Goal: Task Accomplishment & Management: Manage account settings

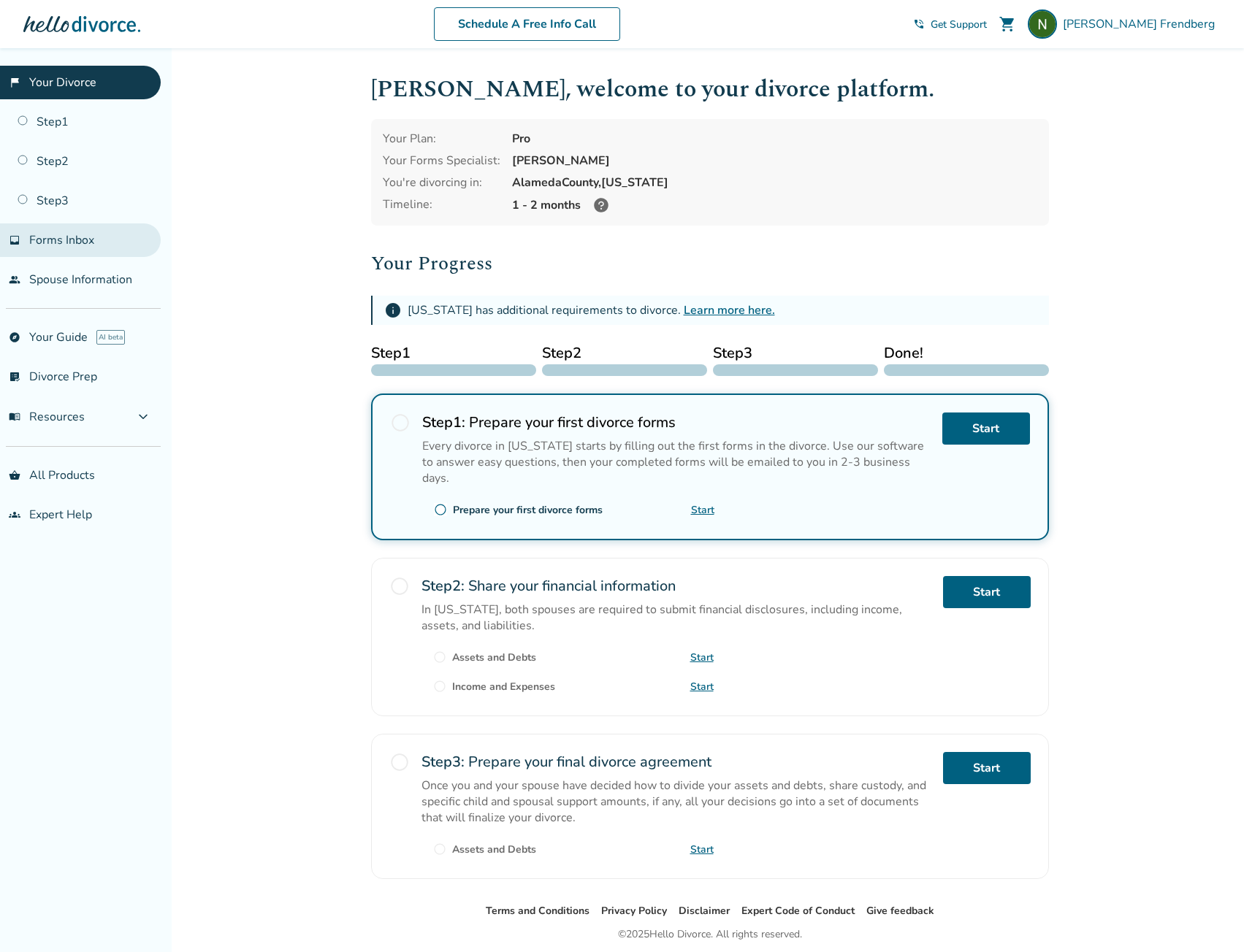
click at [51, 239] on span "Forms Inbox" at bounding box center [62, 240] width 65 height 16
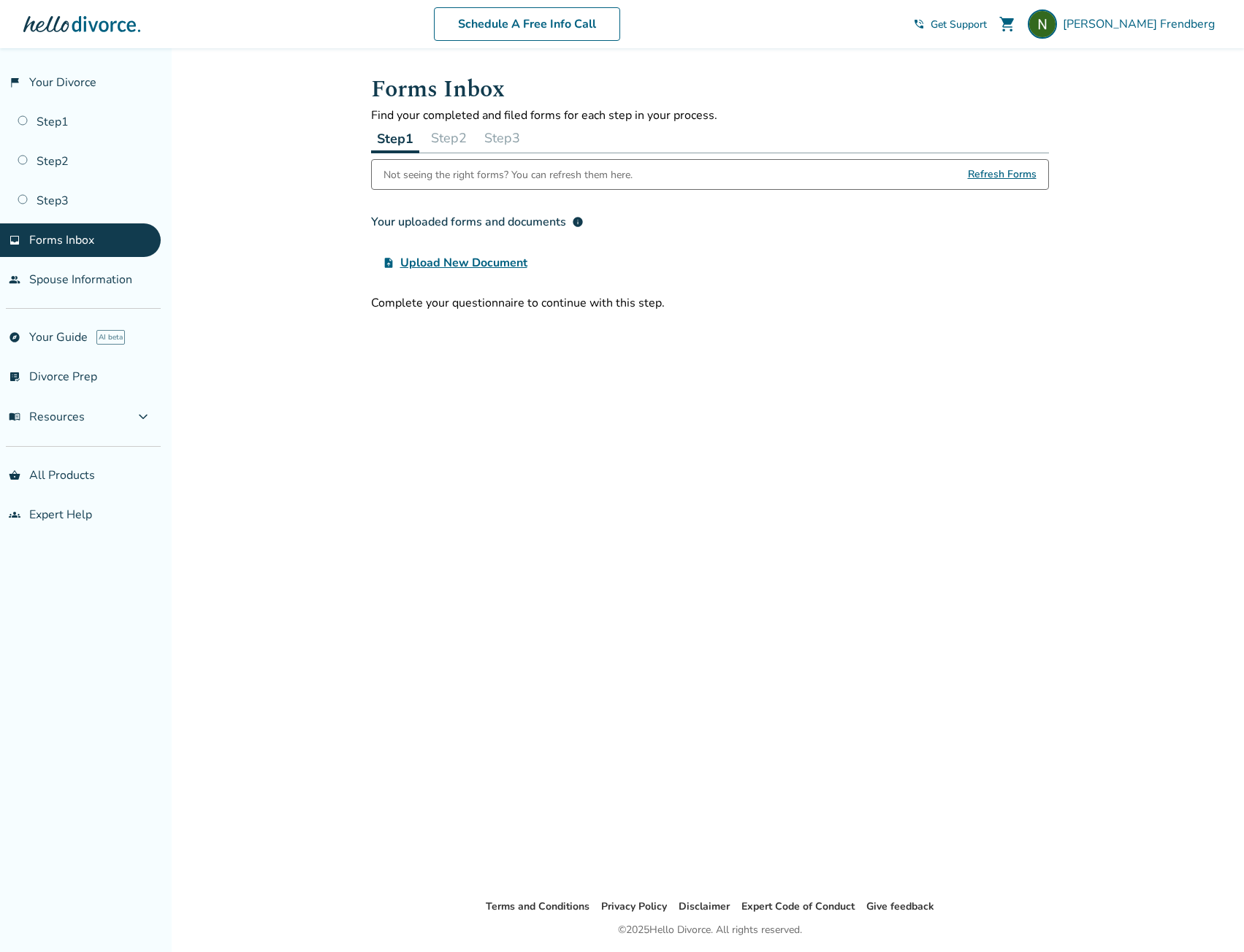
click at [463, 134] on button "Step 2" at bounding box center [448, 137] width 47 height 29
click at [992, 175] on span "Refresh Forms" at bounding box center [1002, 174] width 68 height 29
click at [987, 178] on span "Refresh Forms" at bounding box center [1002, 174] width 68 height 29
click at [269, 98] on div "Added to cart Forms Inbox Find your completed and filed forms for each step in …" at bounding box center [622, 524] width 1244 height 952
click at [843, 452] on div "Forms Inbox Find your completed and filed forms for each step in your process. …" at bounding box center [710, 473] width 702 height 850
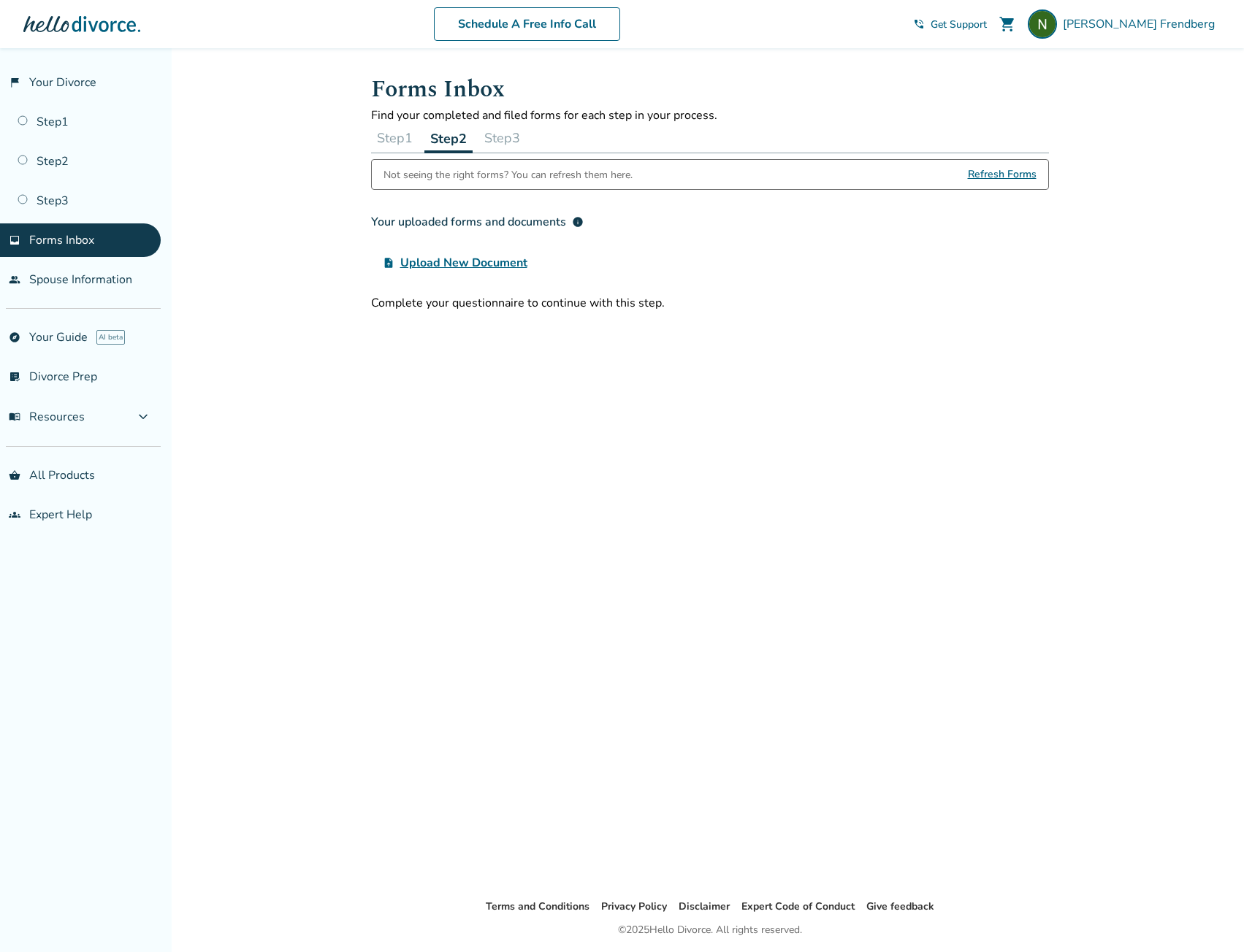
click at [785, 331] on div "Forms Inbox Find your completed and filed forms for each step in your process. …" at bounding box center [710, 473] width 702 height 850
click at [464, 264] on span "Upload New Document" at bounding box center [463, 262] width 127 height 17
click at [0, 0] on input "upload_file Upload New Document" at bounding box center [0, 0] width 0 height 0
click at [57, 85] on link "flag_2 Your Divorce" at bounding box center [80, 82] width 161 height 33
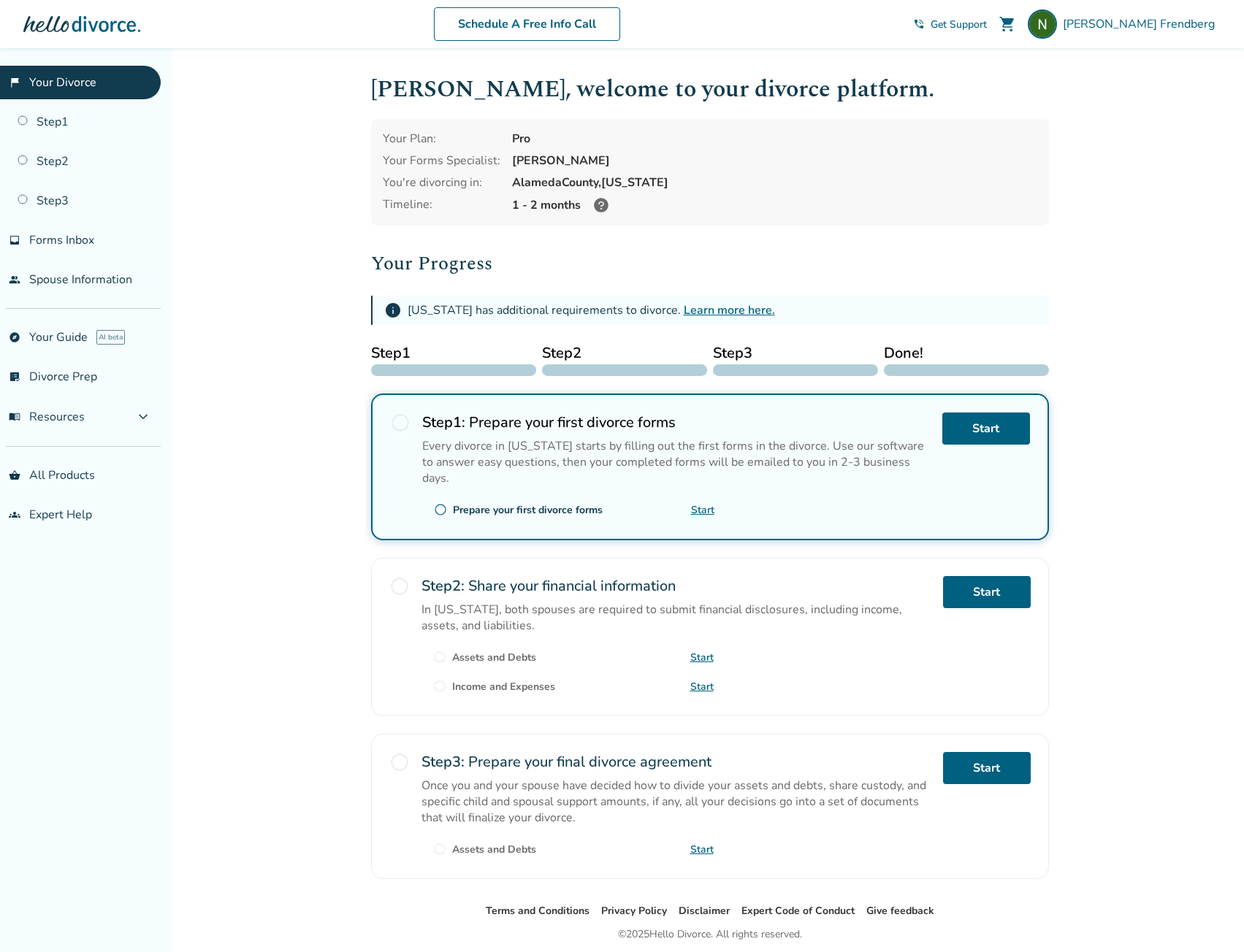
click at [57, 85] on link "flag_2 Your Divorce" at bounding box center [80, 82] width 161 height 33
click at [1181, 21] on span "[PERSON_NAME]" at bounding box center [1141, 23] width 157 height 16
click at [1073, 162] on link "Orders" at bounding box center [1067, 176] width 37 height 27
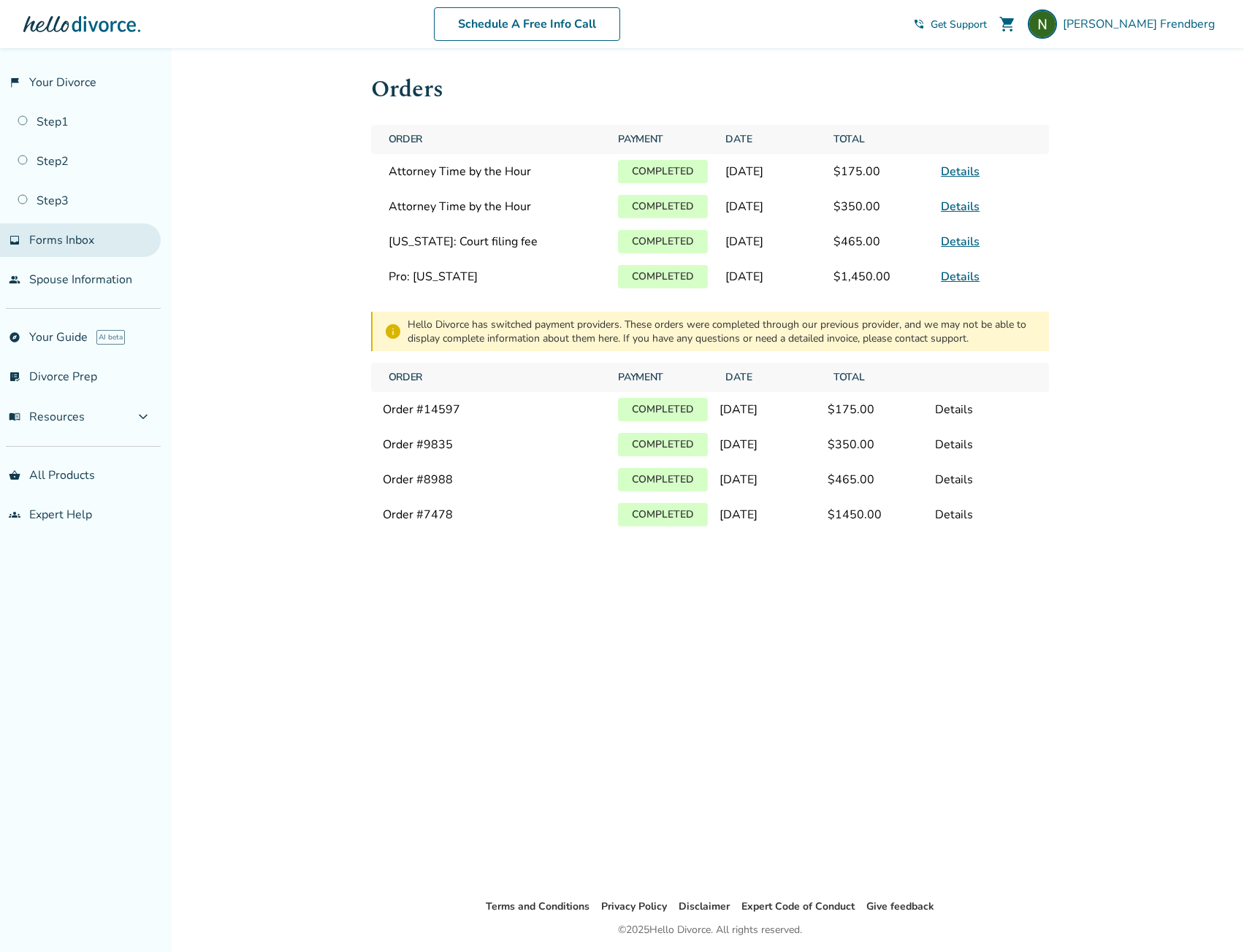
click at [71, 238] on span "Forms Inbox" at bounding box center [62, 240] width 65 height 16
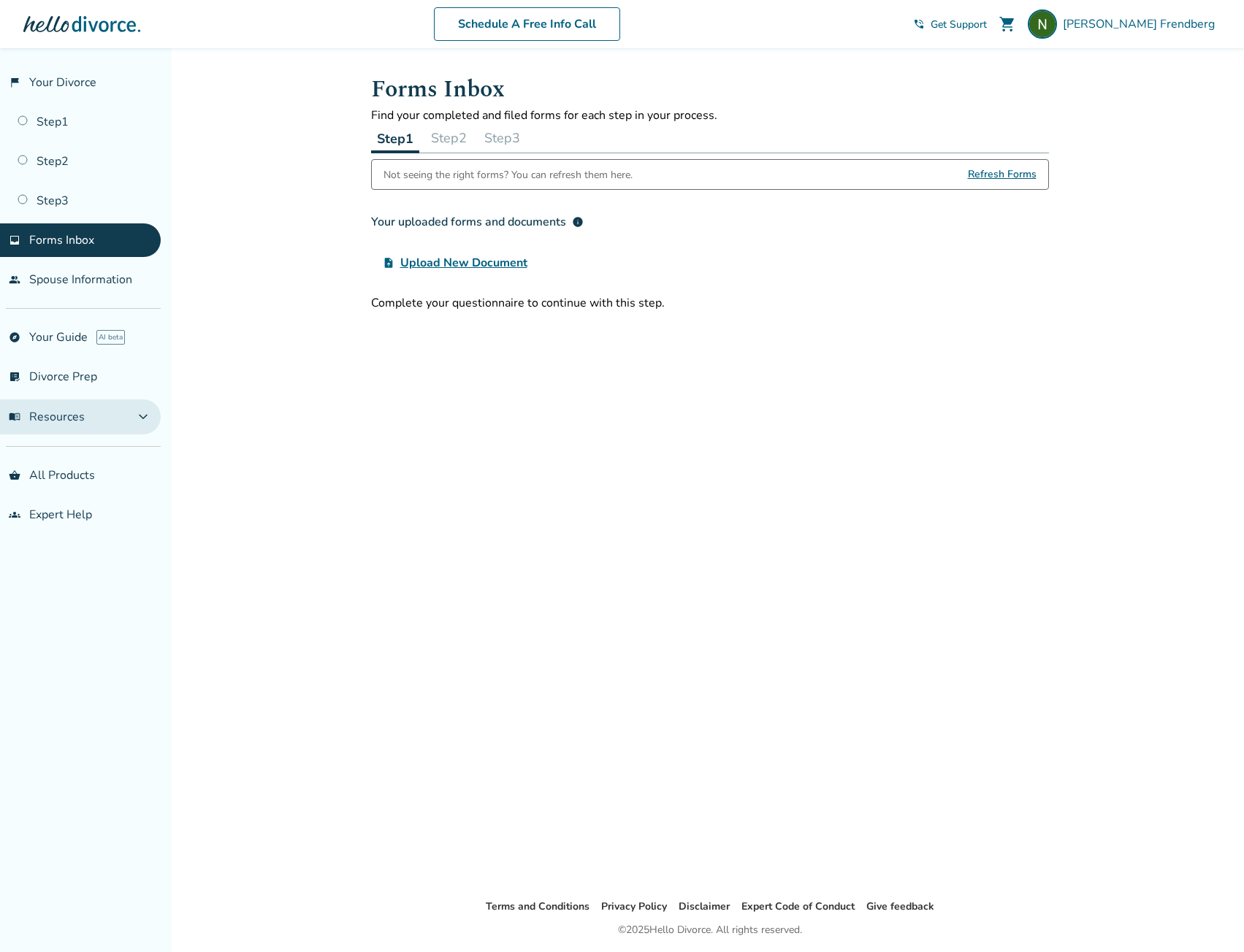
click at [52, 423] on span "menu_book Resources" at bounding box center [47, 416] width 76 height 16
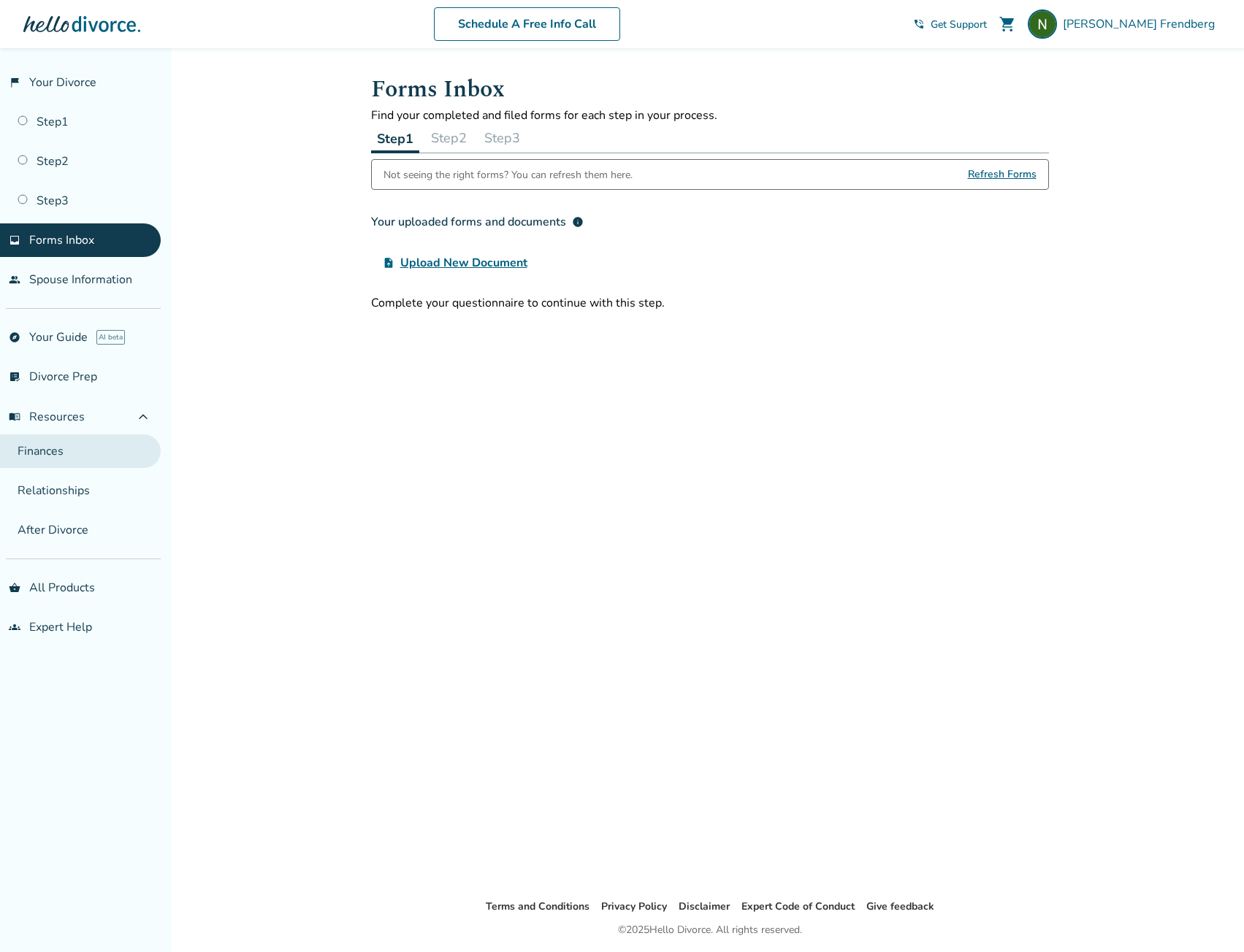
click at [67, 446] on link "Finances" at bounding box center [80, 451] width 161 height 33
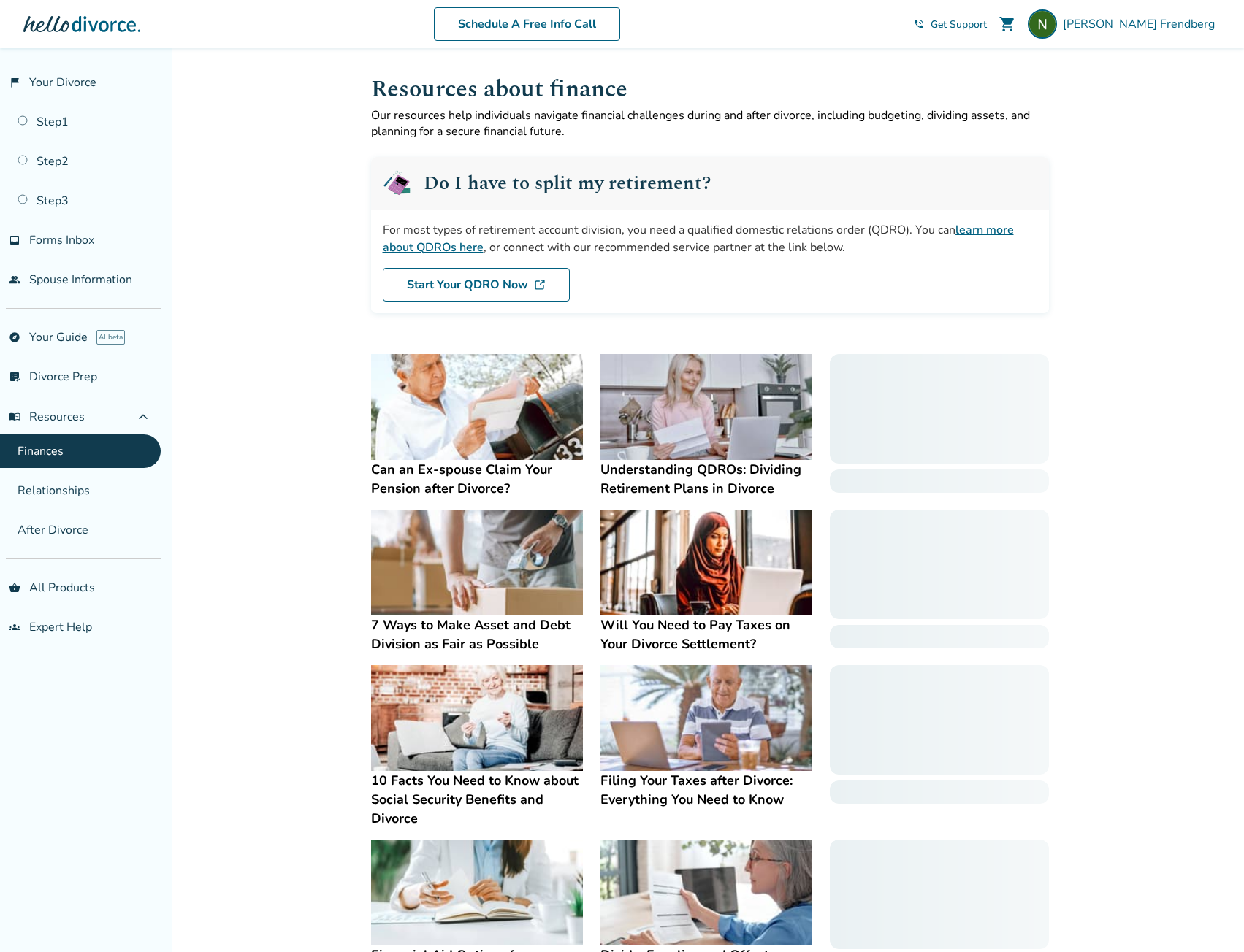
click at [72, 451] on link "Finances" at bounding box center [80, 451] width 161 height 33
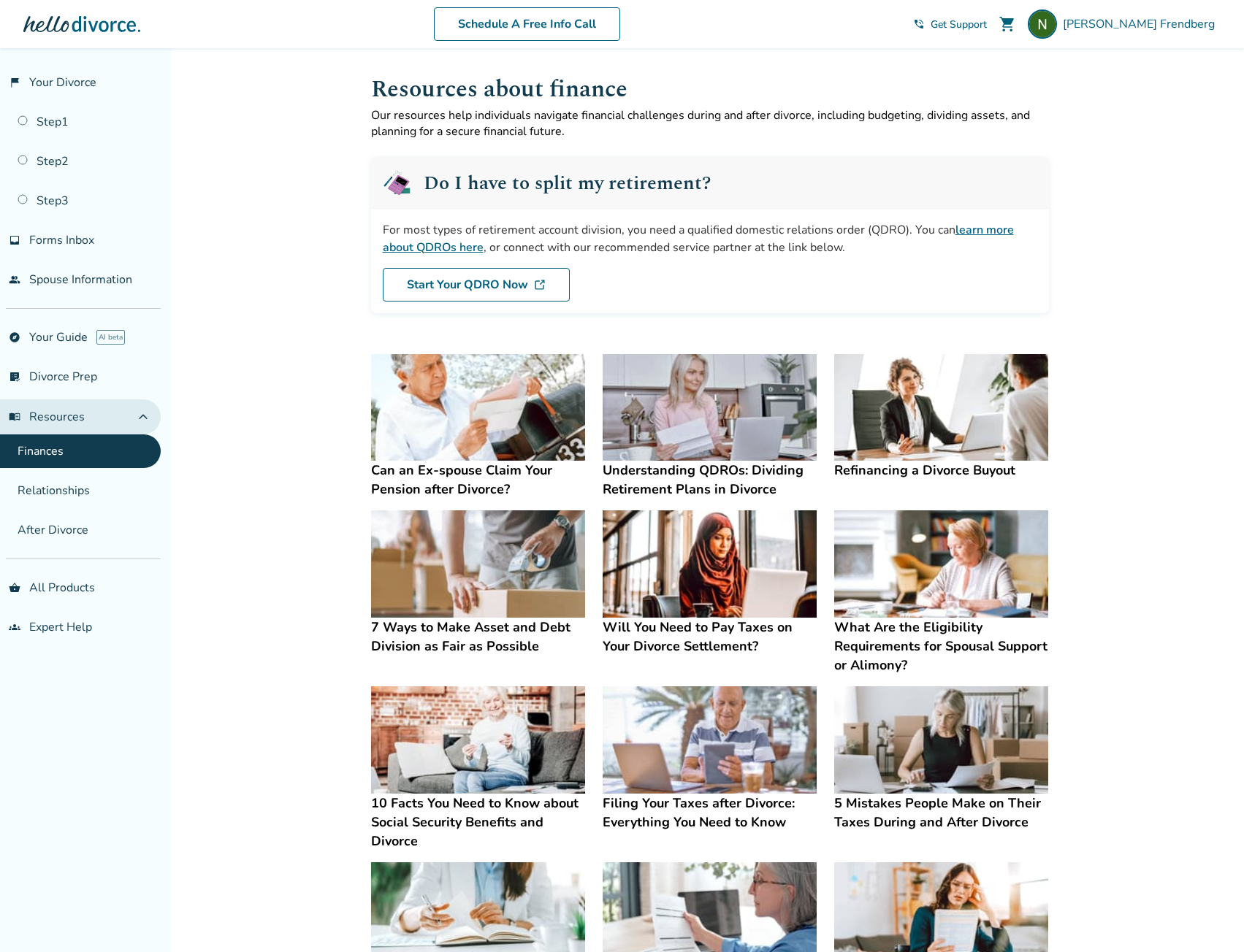
click at [74, 428] on button "menu_book Resources expand_less" at bounding box center [80, 416] width 161 height 35
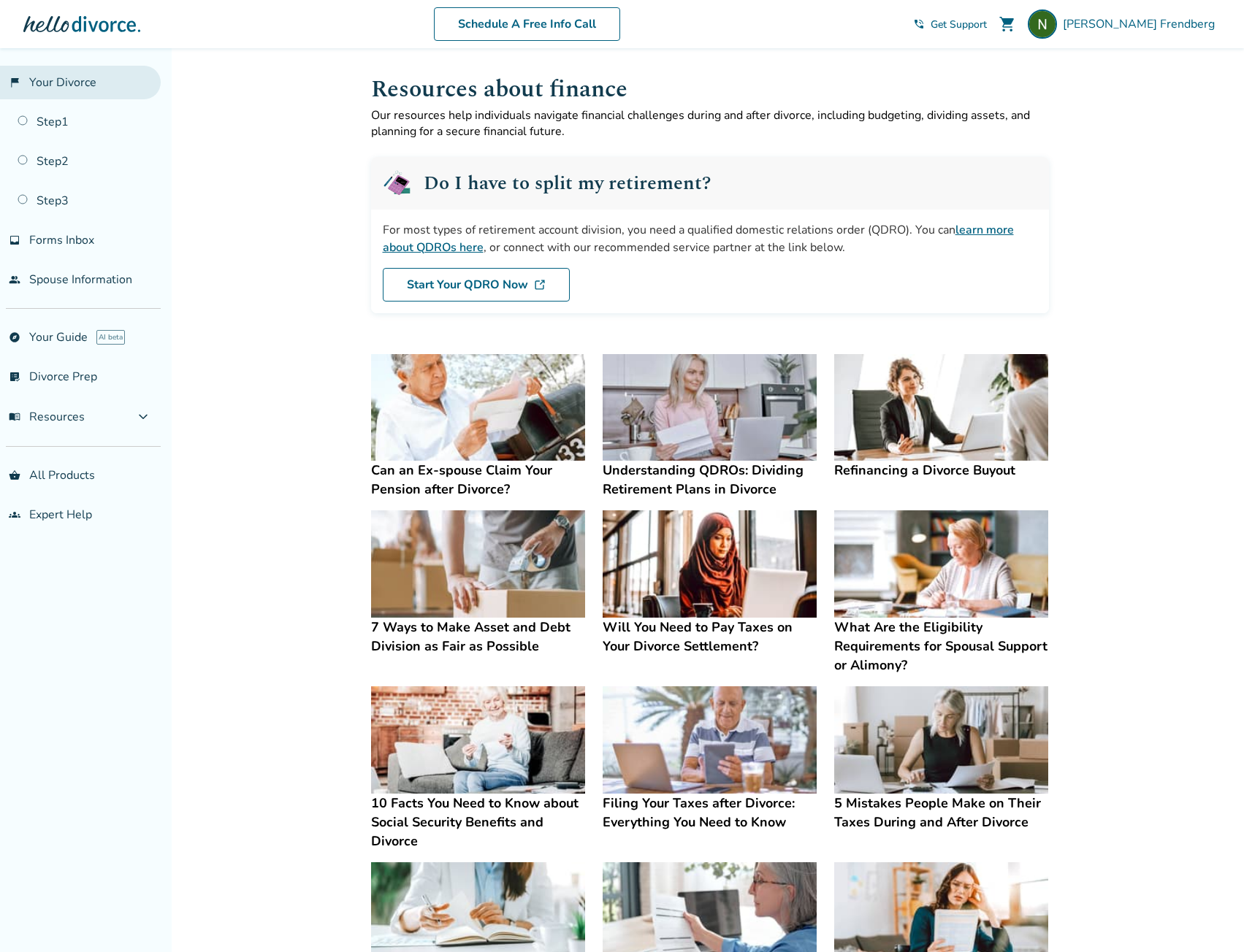
click at [48, 88] on link "flag_2 Your Divorce" at bounding box center [80, 82] width 161 height 33
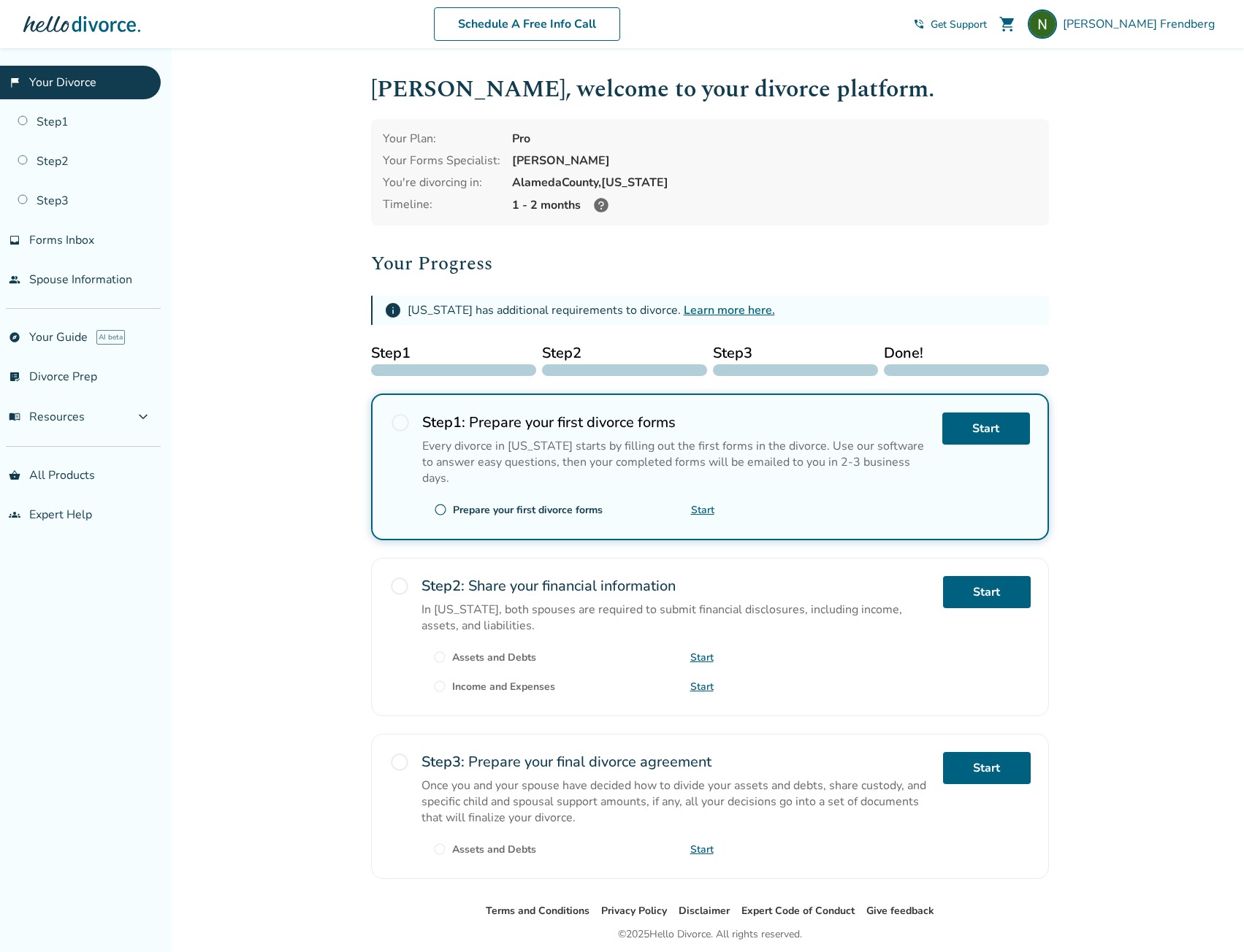
click at [226, 741] on div "Added to cart [PERSON_NAME] , welcome to your divorce platform. Your Plan: Pro …" at bounding box center [622, 526] width 1244 height 956
click at [71, 412] on span "menu_book Resources" at bounding box center [47, 416] width 76 height 16
click at [1167, 18] on span "[PERSON_NAME]" at bounding box center [1141, 23] width 157 height 16
click at [1065, 128] on link "Profile" at bounding box center [1067, 142] width 35 height 27
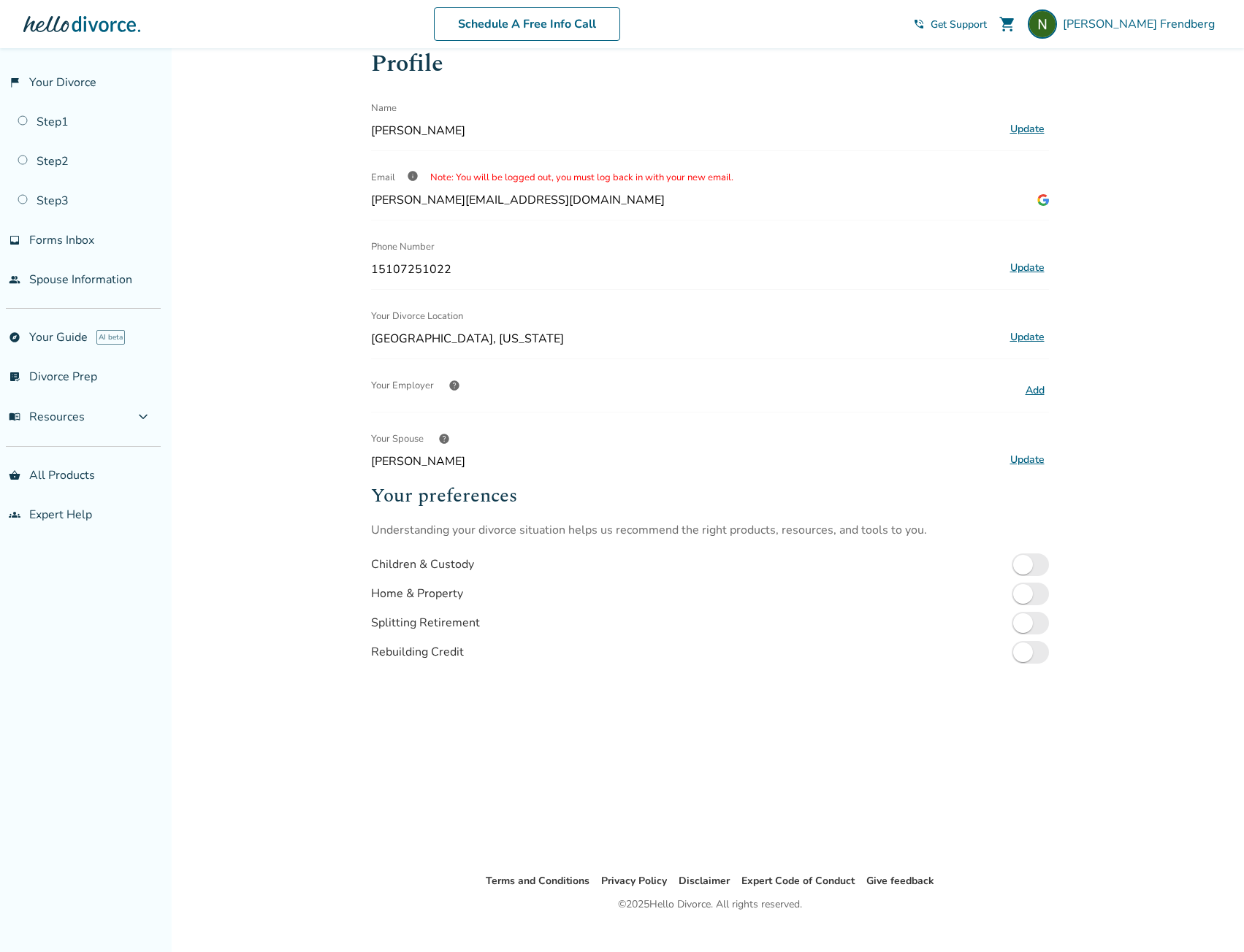
scroll to position [48, 0]
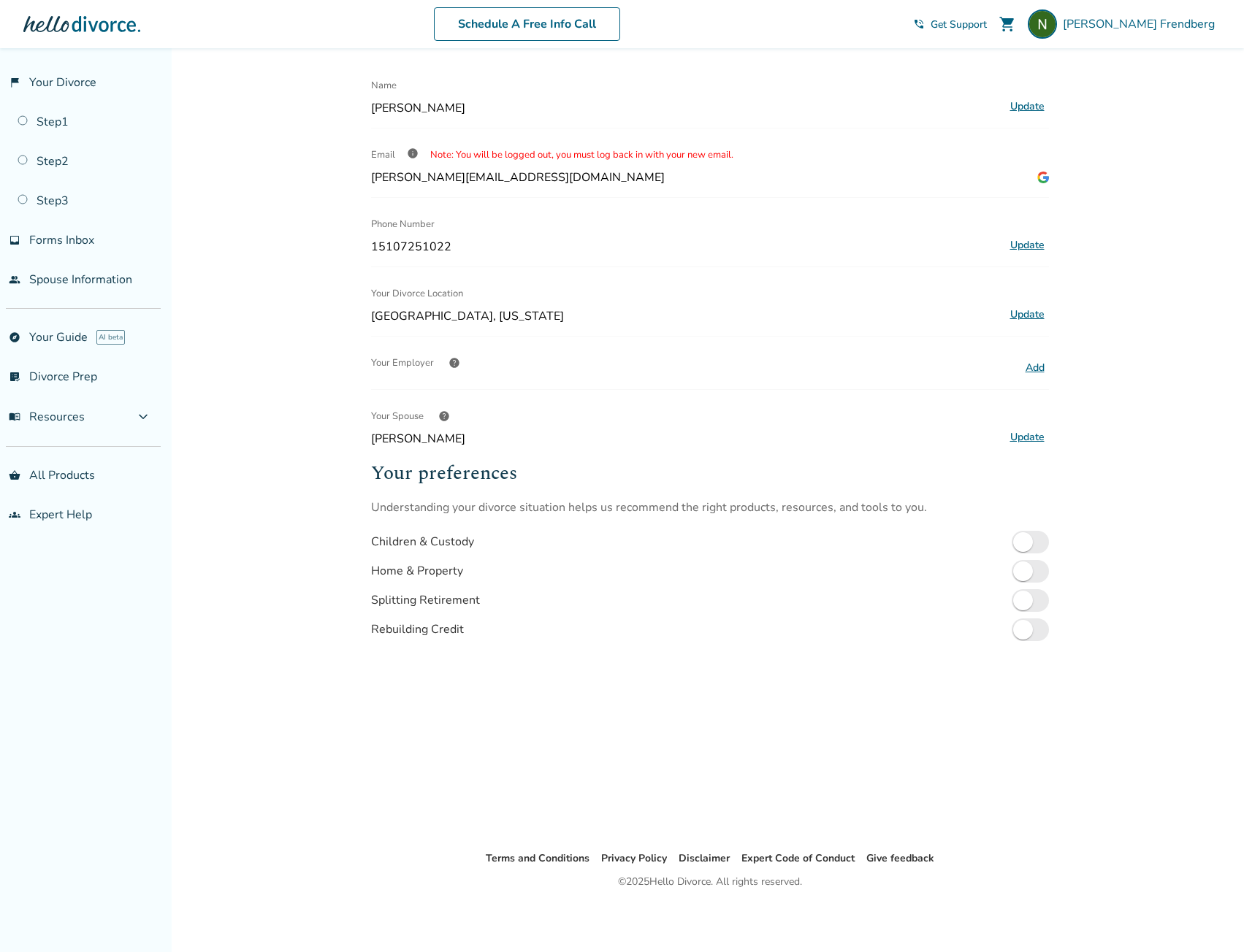
click at [1033, 311] on button "Update" at bounding box center [1027, 314] width 43 height 19
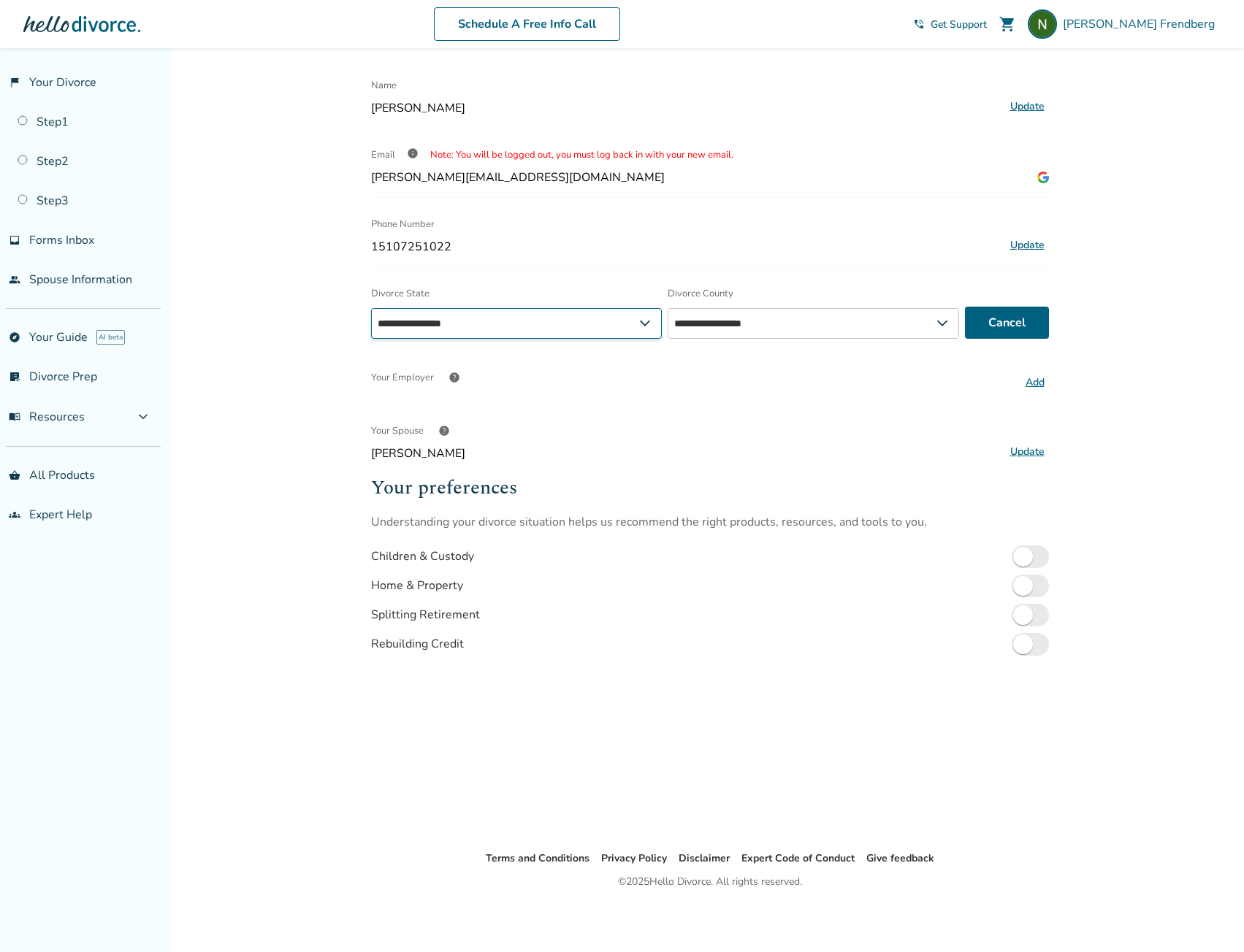
click at [618, 320] on select "**********" at bounding box center [517, 323] width 292 height 31
select select "**"
click at [371, 308] on select "**********" at bounding box center [517, 323] width 292 height 31
click at [1002, 314] on button "Save" at bounding box center [1012, 322] width 73 height 32
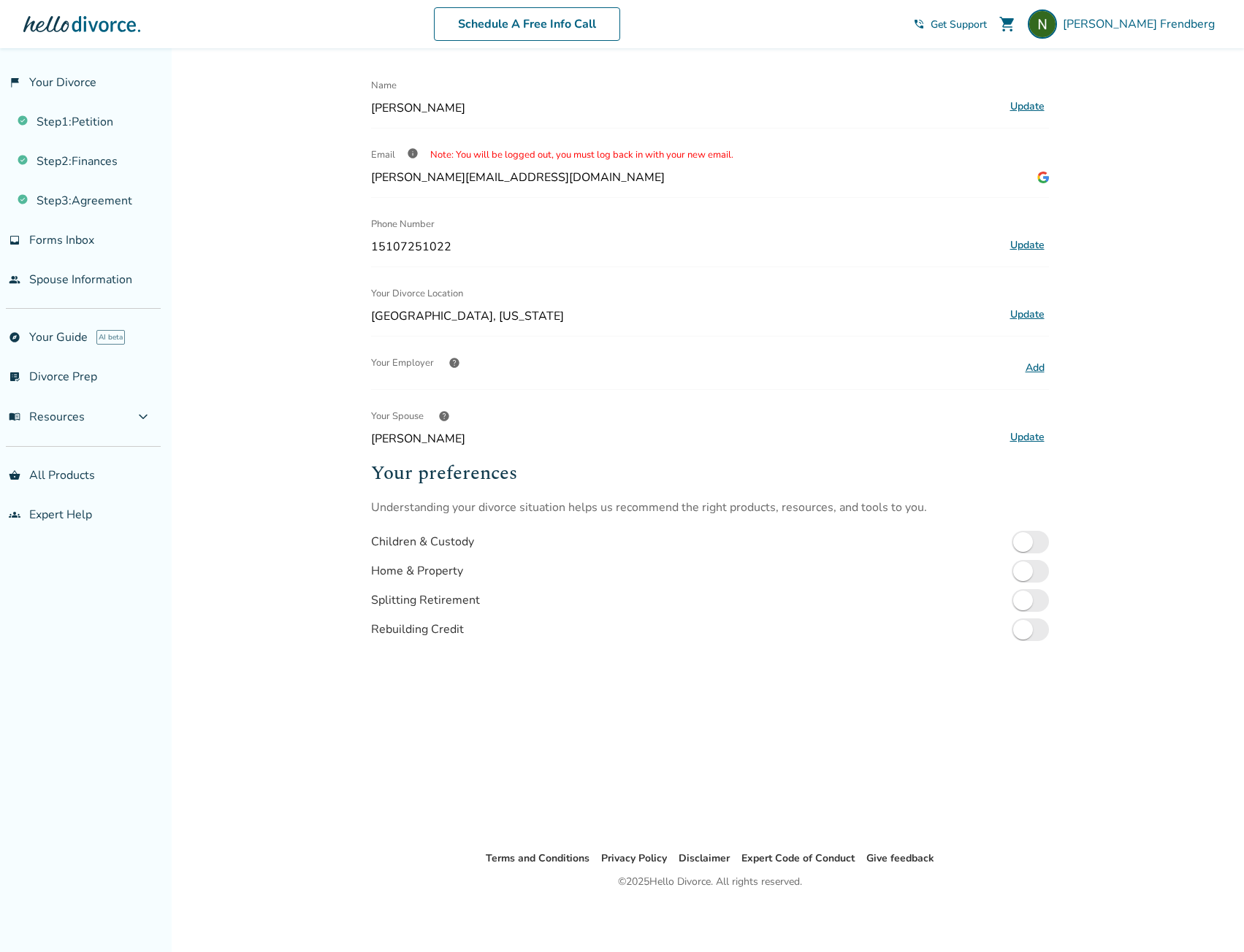
click at [1020, 313] on button "Update" at bounding box center [1027, 314] width 43 height 19
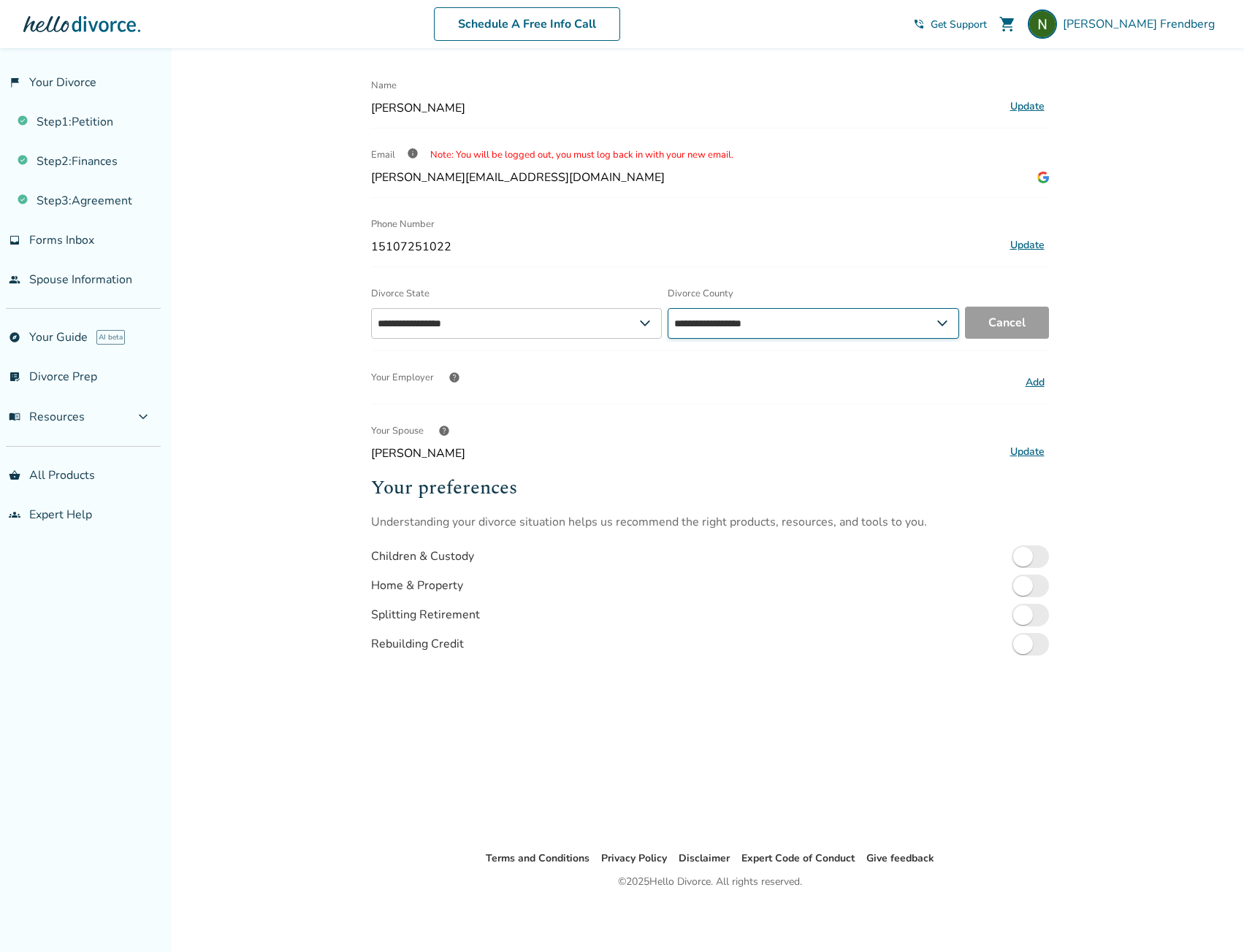
click at [745, 329] on select "**********" at bounding box center [813, 323] width 292 height 31
click at [667, 308] on select "**********" at bounding box center [813, 323] width 292 height 31
click at [752, 376] on div "Your Employer help" at bounding box center [692, 377] width 644 height 29
click at [647, 411] on div "**********" at bounding box center [709, 385] width 677 height 723
click at [111, 122] on link "Step 1 : Petition" at bounding box center [80, 122] width 161 height 33
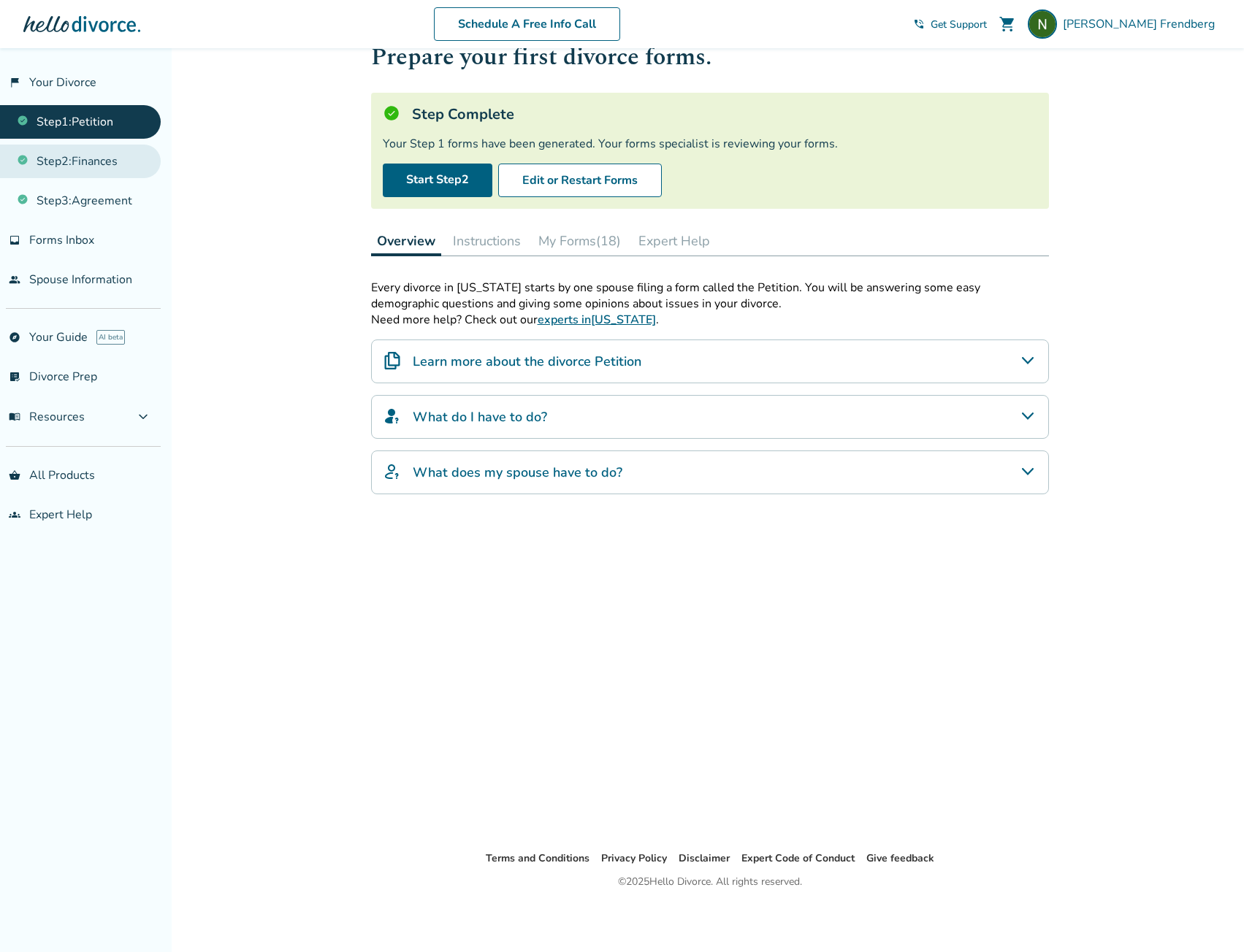
click at [62, 163] on link "Step 2 : Finances" at bounding box center [80, 162] width 161 height 33
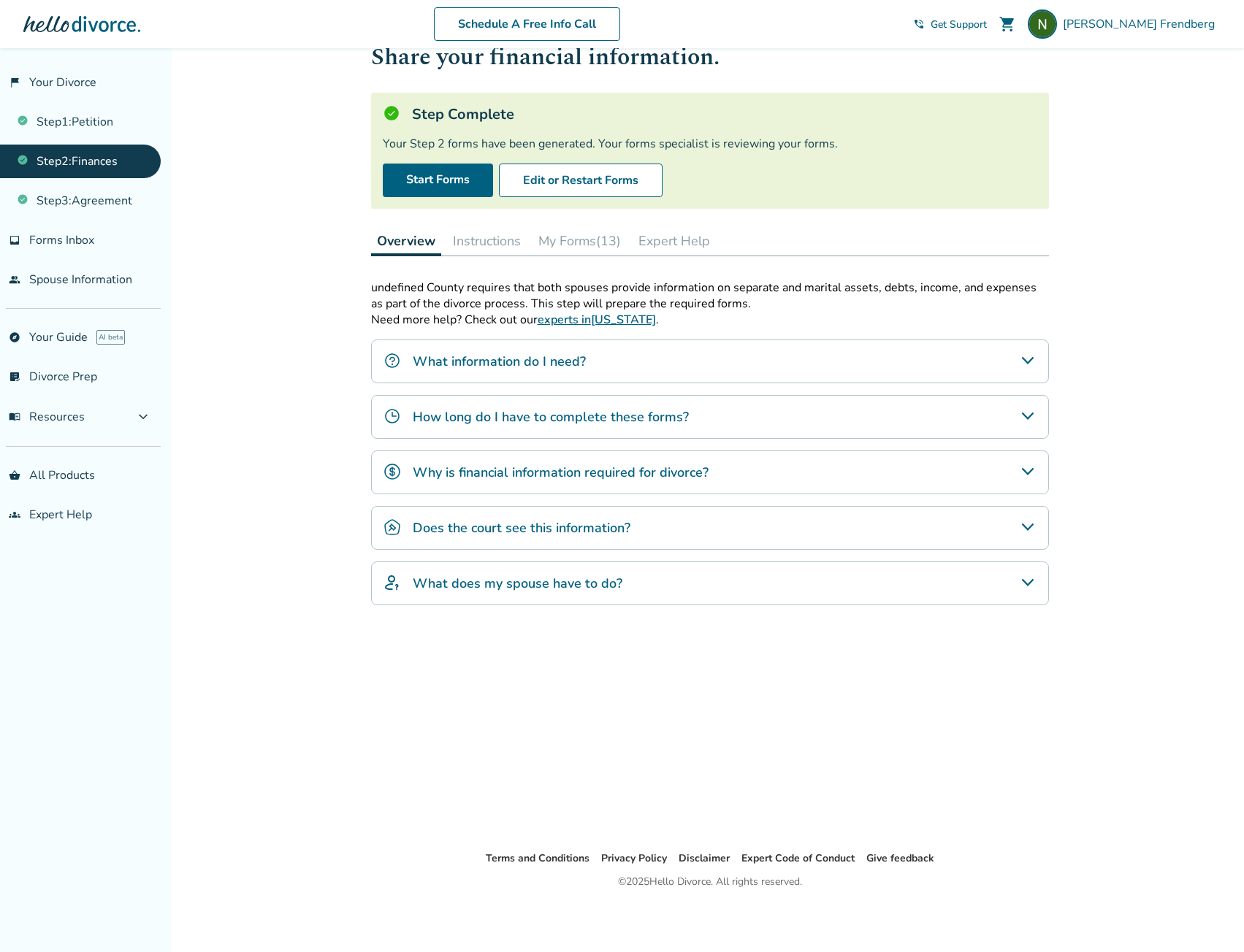
click at [565, 231] on button "My Forms (13)" at bounding box center [579, 241] width 94 height 29
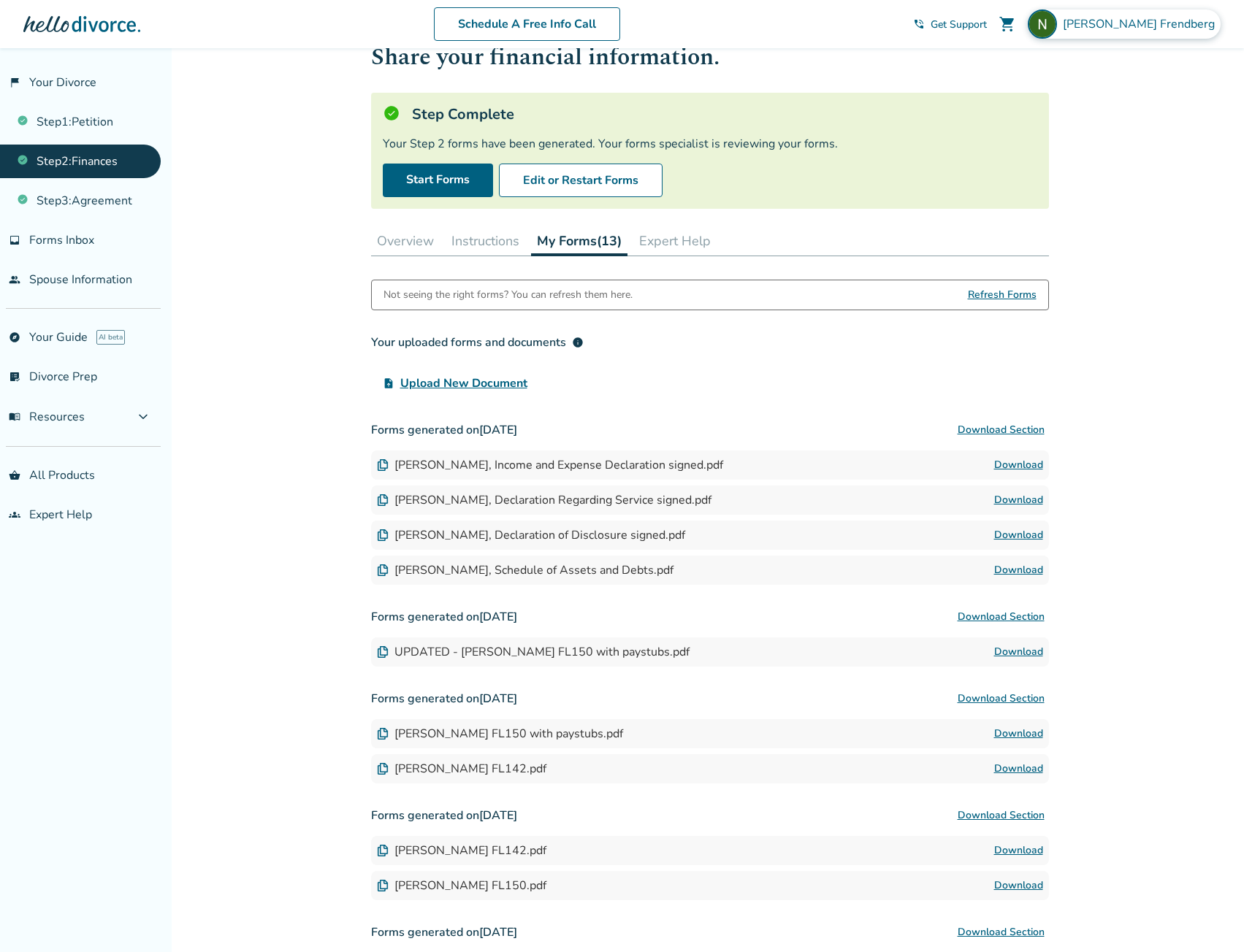
click at [1158, 10] on div "[PERSON_NAME]" at bounding box center [1123, 23] width 192 height 29
click at [879, 43] on div "Schedule A Free Info Call [PERSON_NAME] shopping_cart phone_in_talk Get Support…" at bounding box center [622, 24] width 1221 height 57
click at [471, 242] on button "Instructions" at bounding box center [486, 241] width 80 height 29
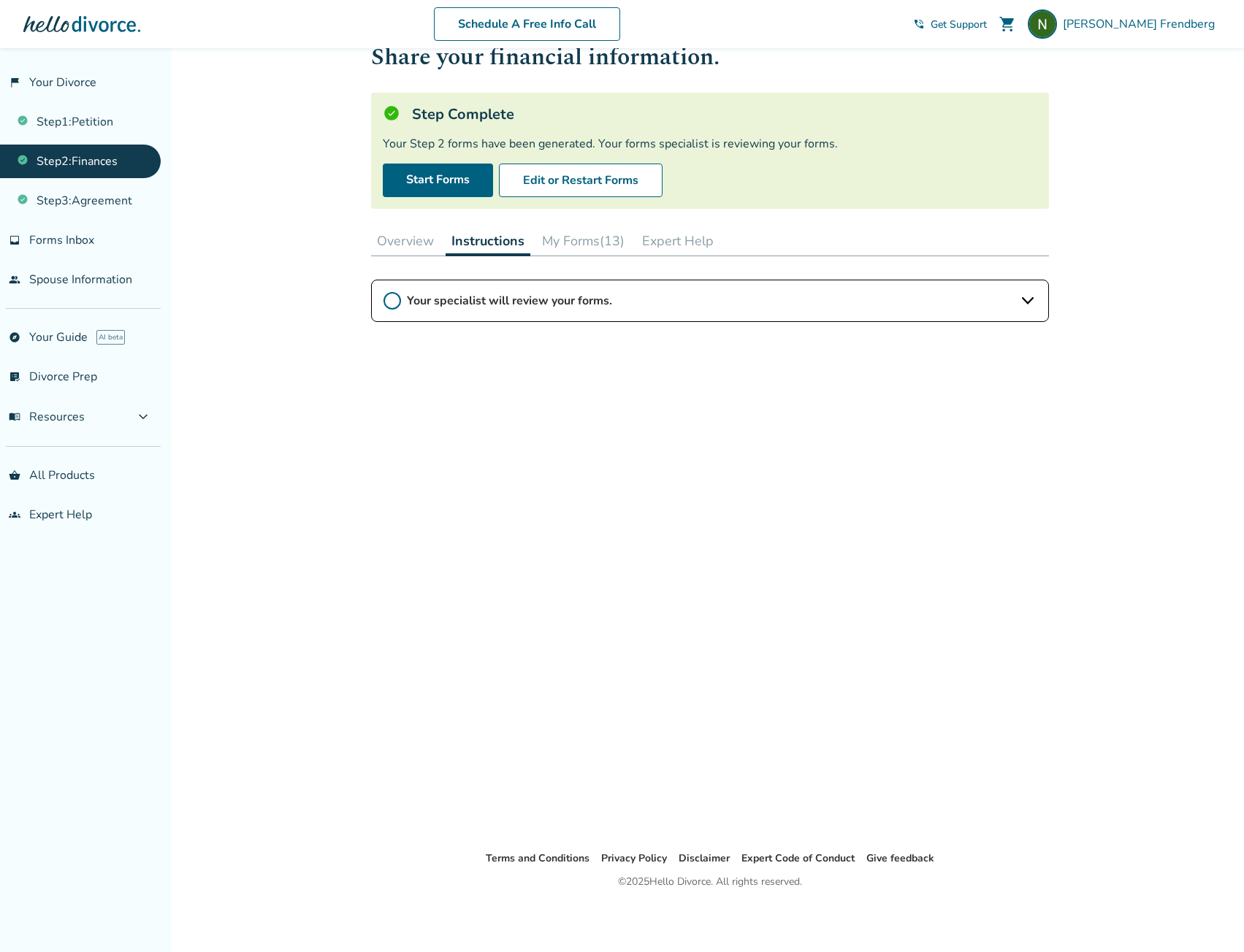
click at [398, 246] on button "Overview" at bounding box center [405, 241] width 68 height 29
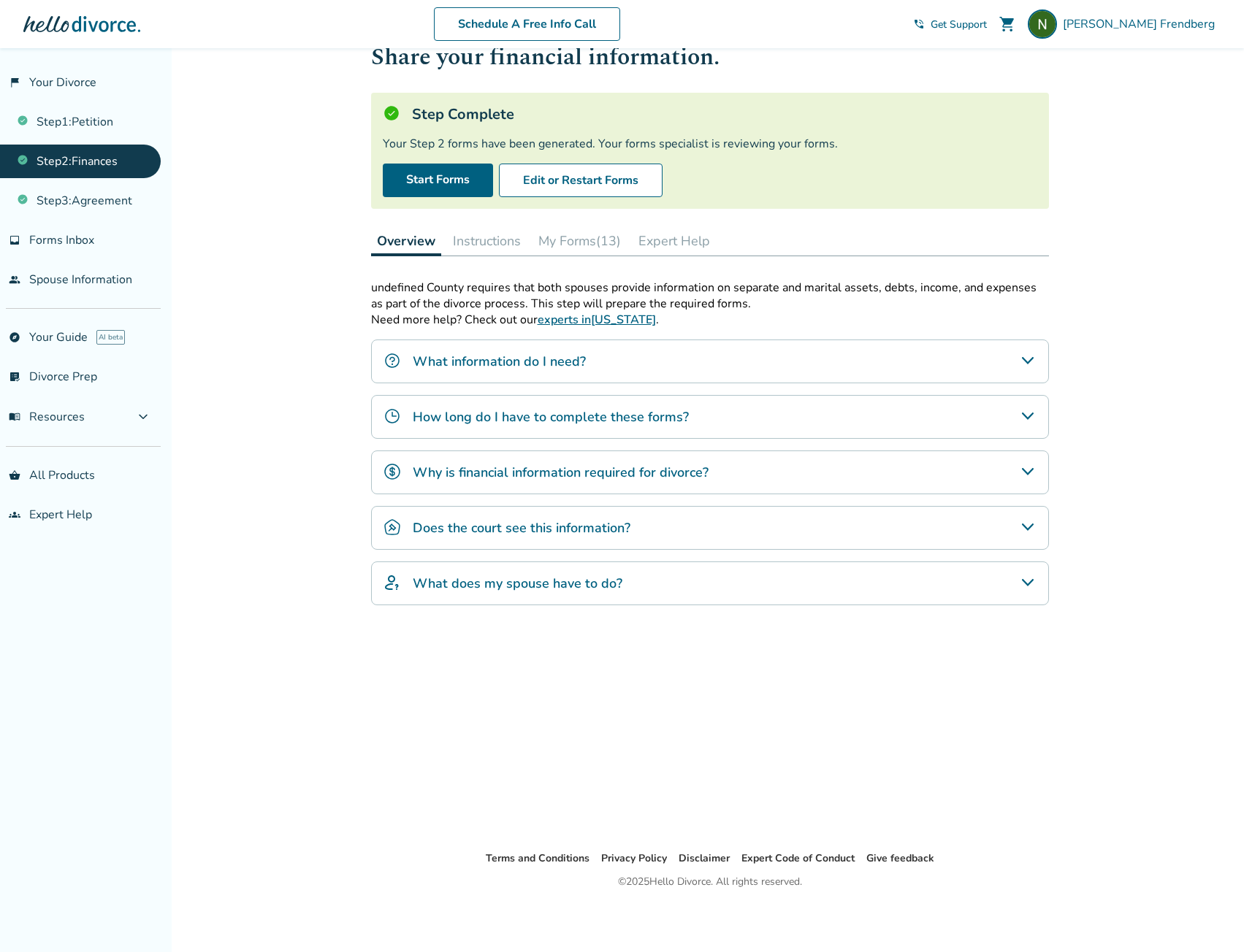
click at [587, 247] on button "My Forms (13)" at bounding box center [579, 241] width 94 height 29
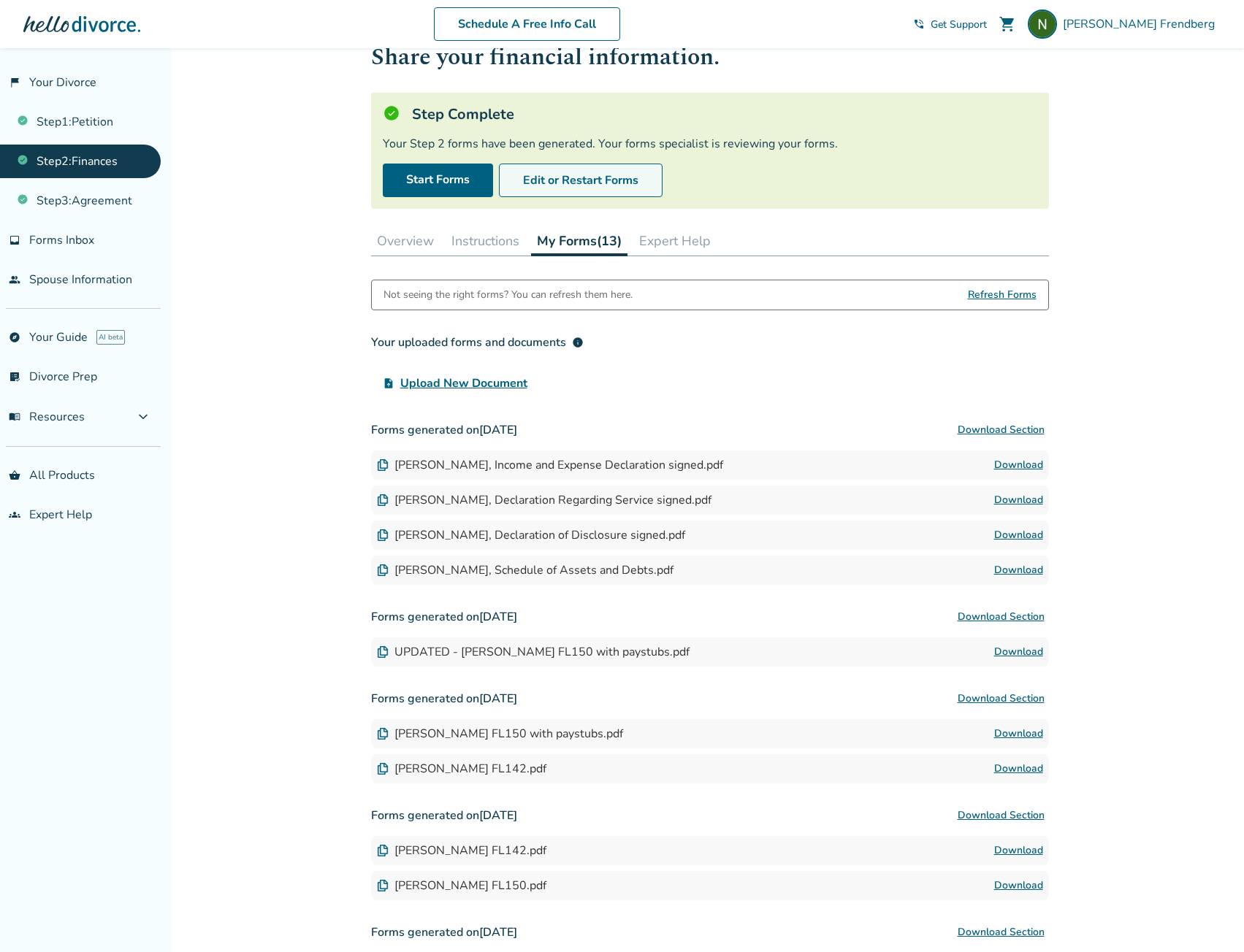
click at [566, 180] on button "Edit or Restart Forms" at bounding box center [581, 180] width 163 height 33
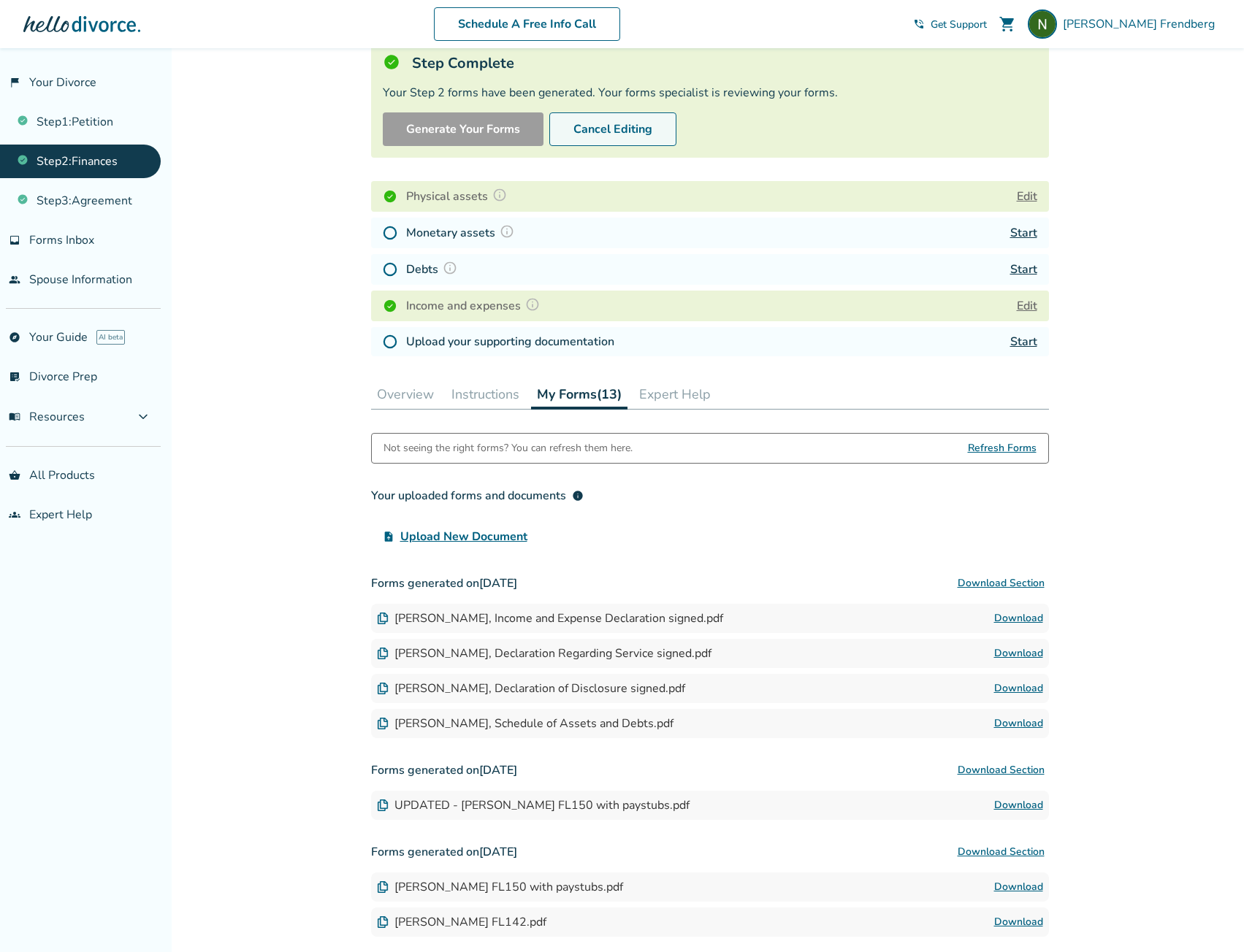
scroll to position [122, 0]
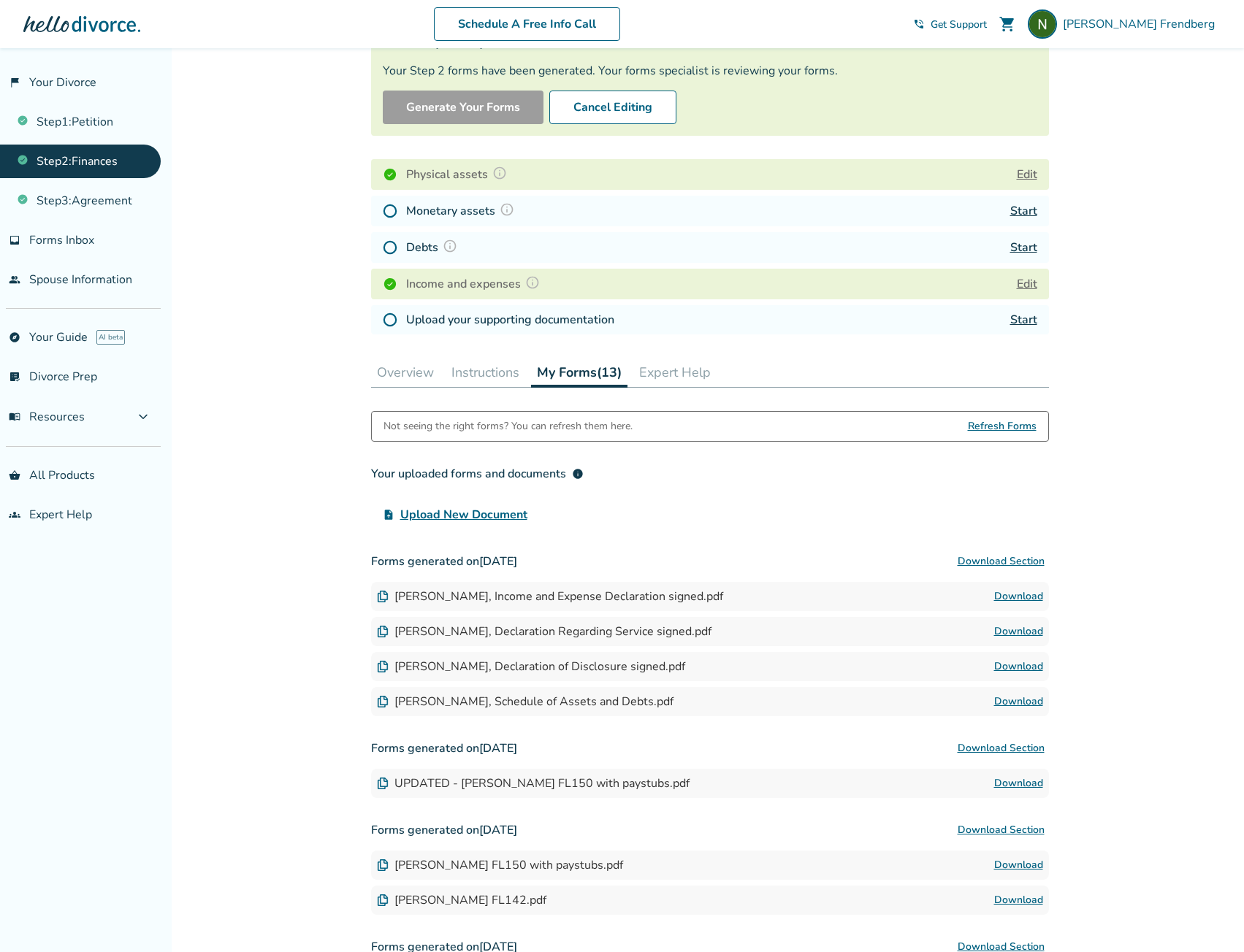
click at [713, 375] on button "Expert Help" at bounding box center [675, 372] width 83 height 29
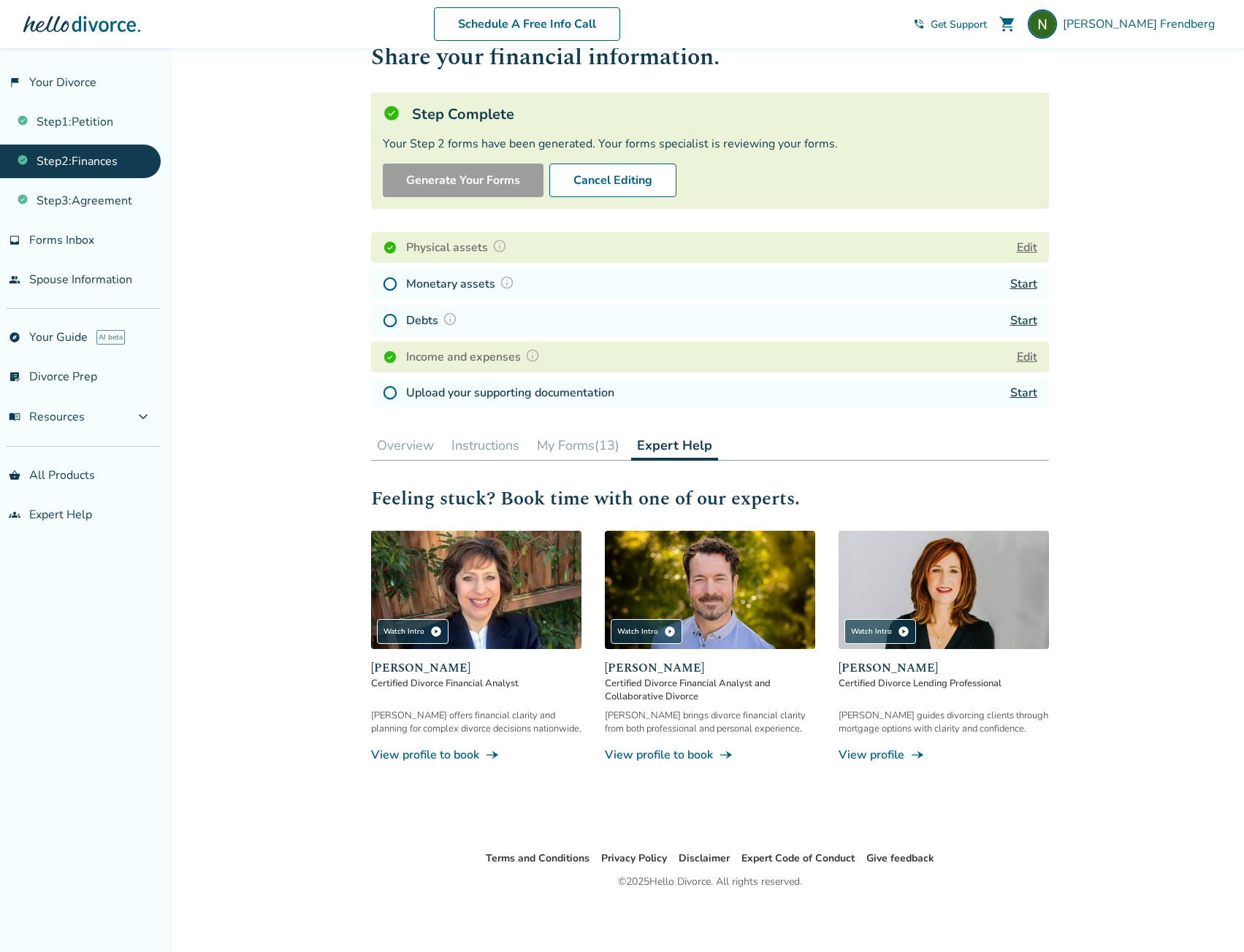
scroll to position [48, 0]
click at [584, 444] on button "My Forms (13)" at bounding box center [577, 445] width 94 height 29
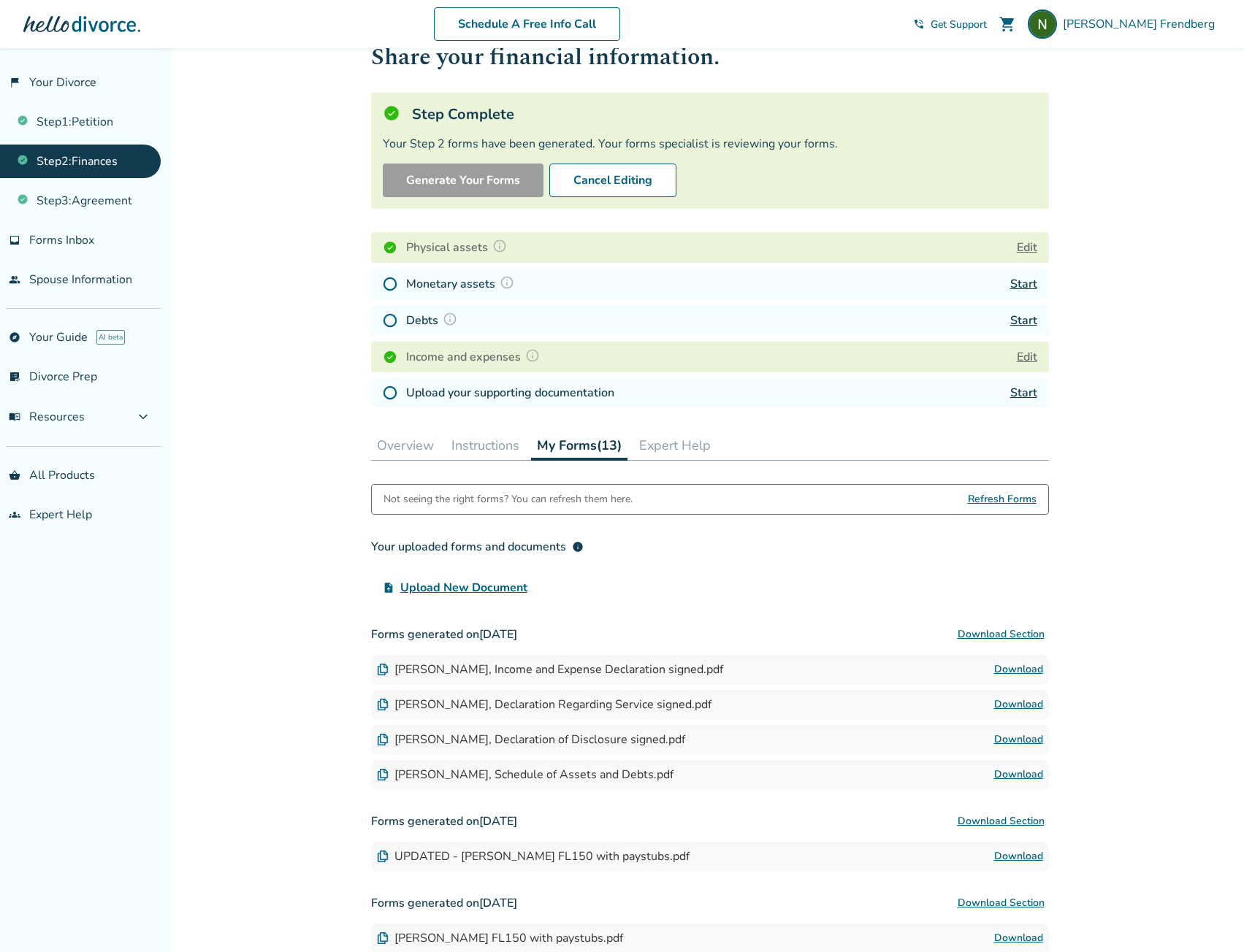
click at [485, 443] on button "Instructions" at bounding box center [486, 445] width 80 height 29
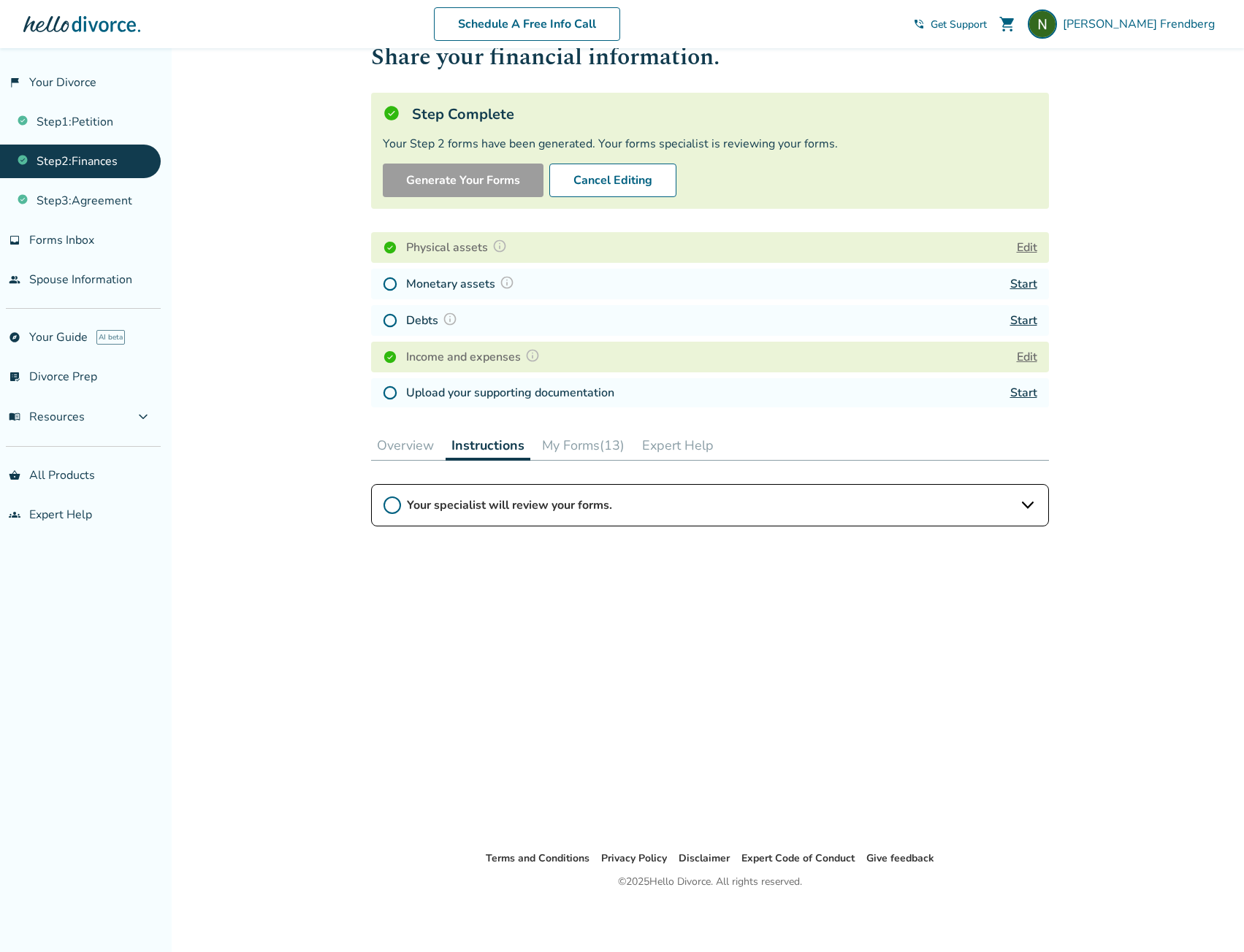
click at [380, 452] on button "Overview" at bounding box center [405, 445] width 68 height 29
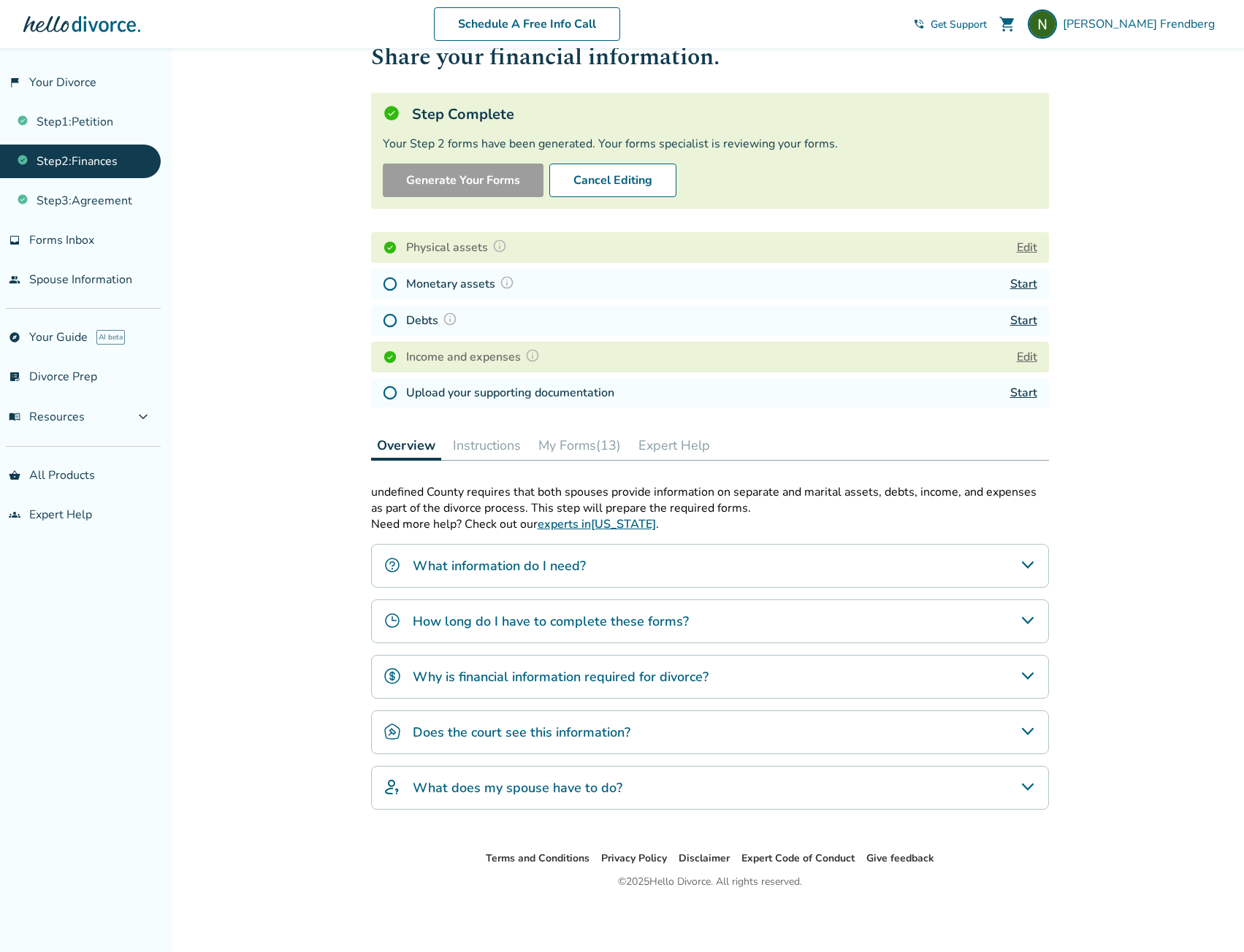
click at [575, 441] on button "My Forms (13)" at bounding box center [579, 445] width 94 height 29
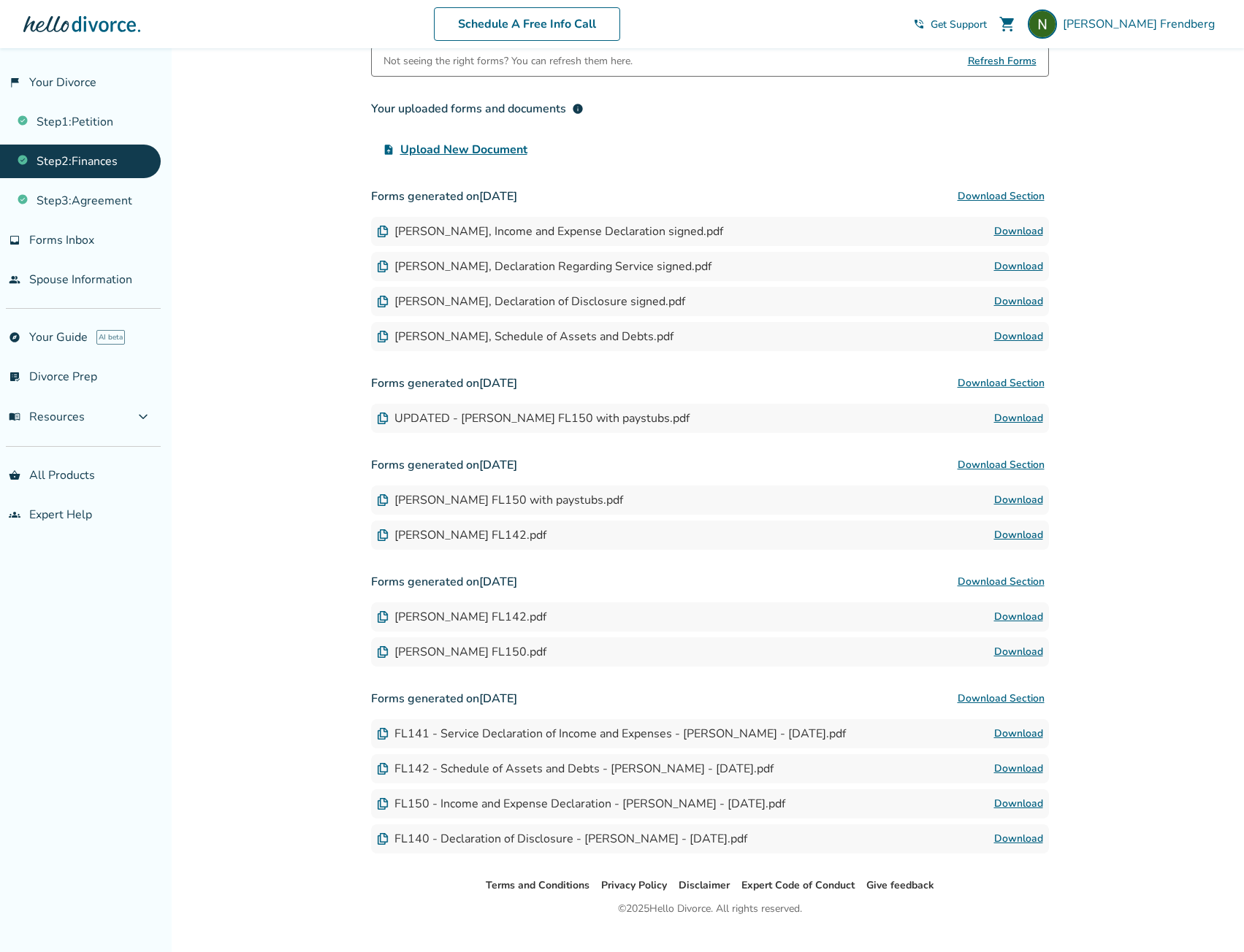
scroll to position [513, 0]
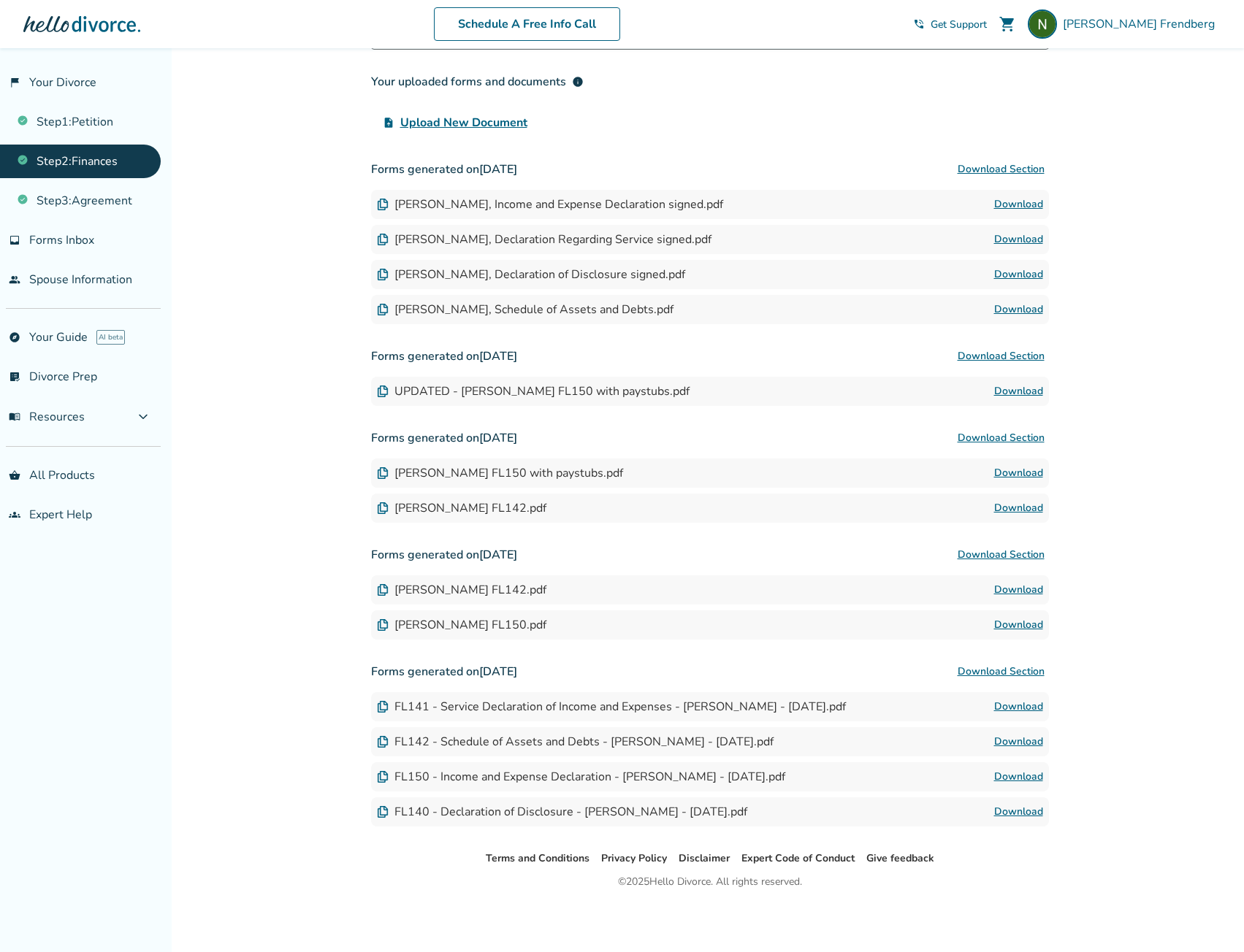
click at [744, 471] on div "[PERSON_NAME] FL150 with paystubs.pdf Download" at bounding box center [709, 473] width 677 height 29
click at [1013, 390] on link "Download" at bounding box center [1018, 391] width 49 height 17
